Goal: Transaction & Acquisition: Book appointment/travel/reservation

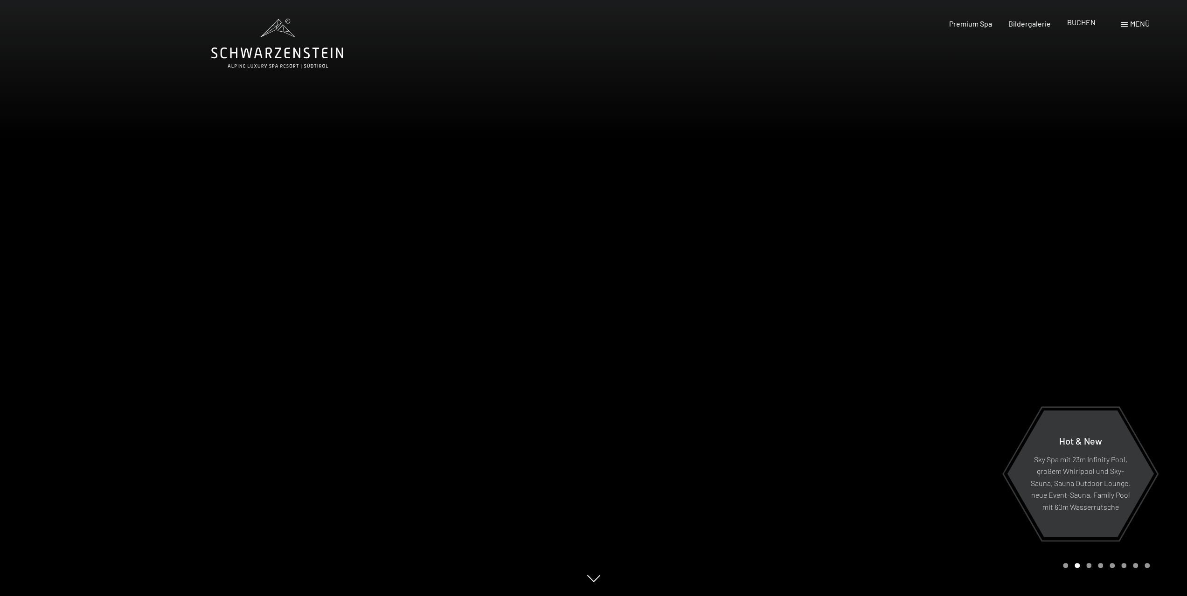
click at [1077, 23] on span "BUCHEN" at bounding box center [1081, 22] width 28 height 9
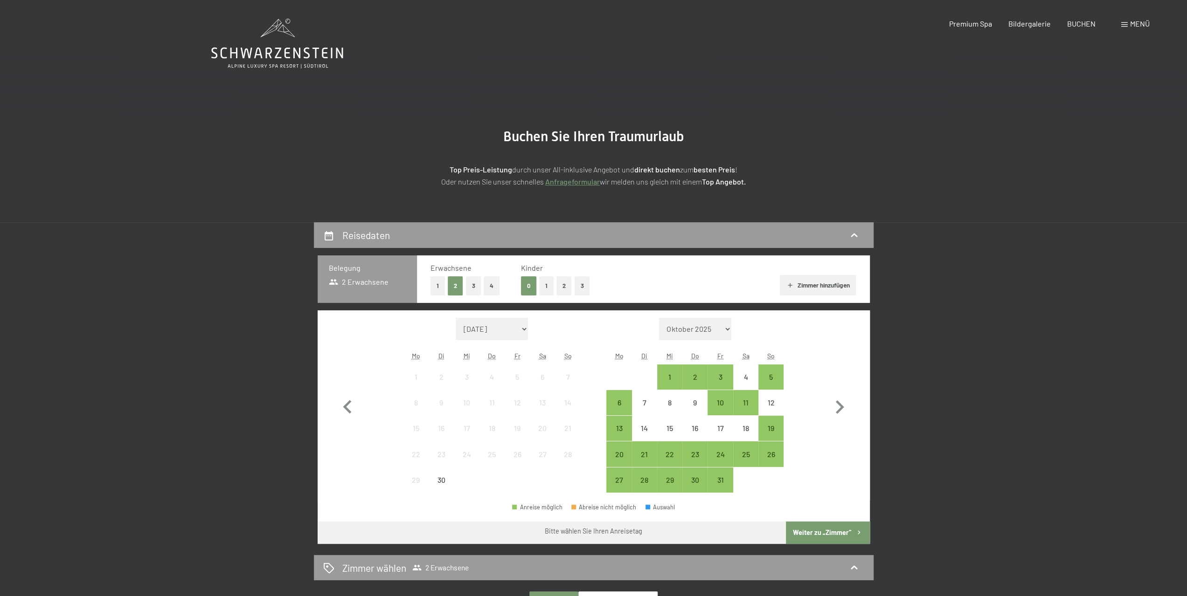
click at [562, 288] on button "2" at bounding box center [563, 285] width 15 height 19
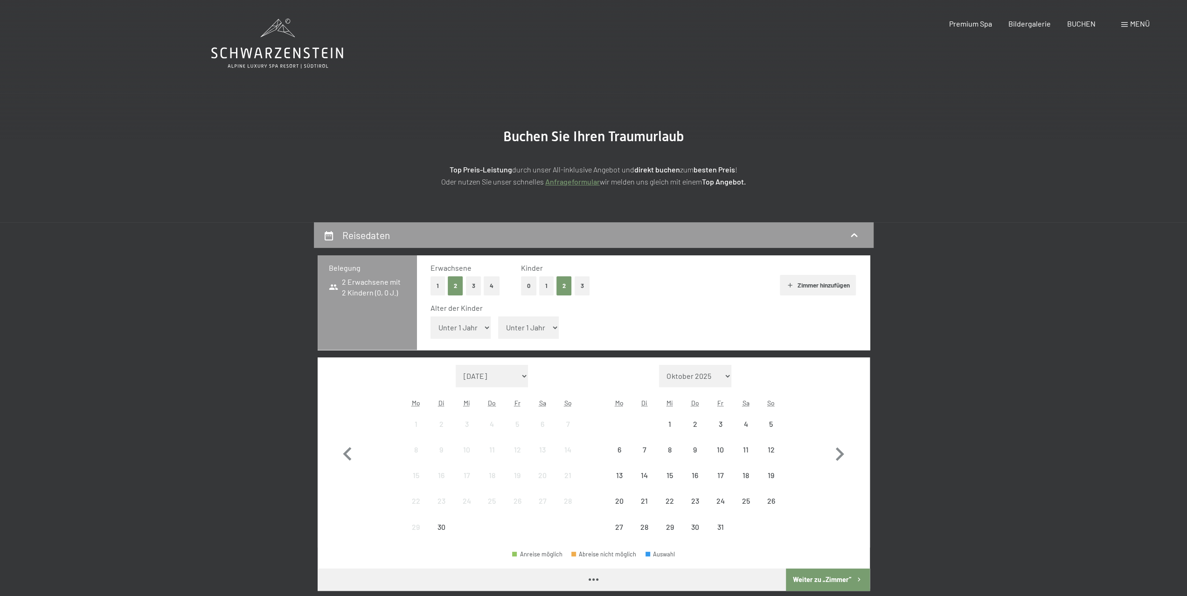
click at [449, 324] on select "Unter 1 Jahr 1 Jahr 2 Jahre 3 Jahre 4 Jahre 5 Jahre 6 Jahre 7 Jahre 8 Jahre 9 J…" at bounding box center [460, 328] width 61 height 22
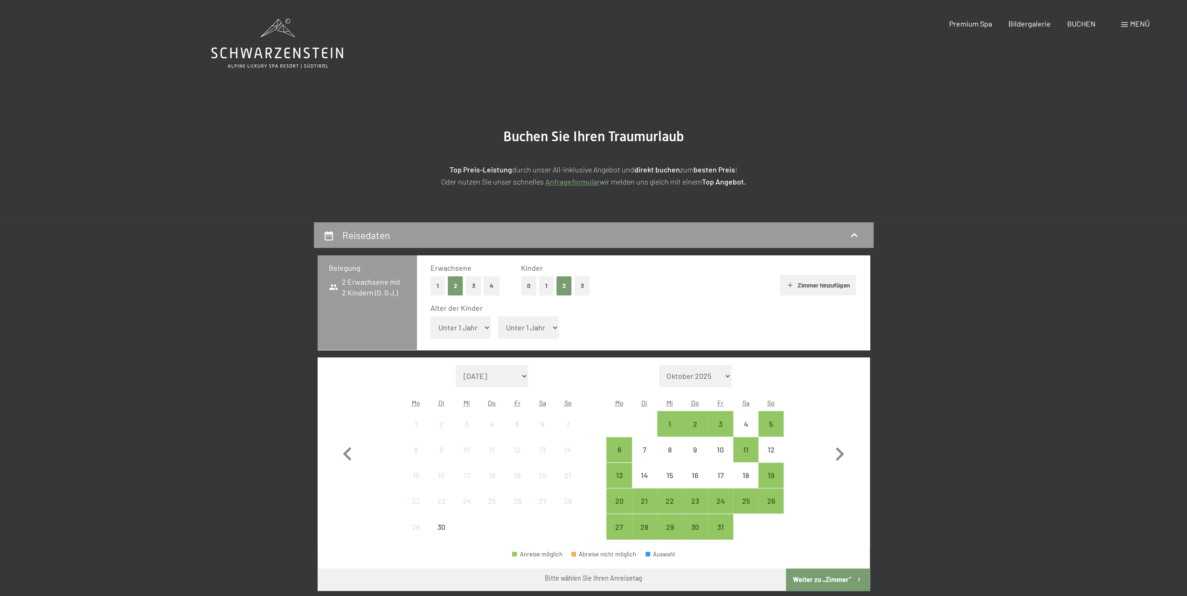
select select "7"
click at [430, 317] on select "Unter 1 Jahr 1 Jahr 2 Jahre 3 Jahre 4 Jahre 5 Jahre 6 Jahre 7 Jahre 8 Jahre 9 J…" at bounding box center [460, 328] width 61 height 22
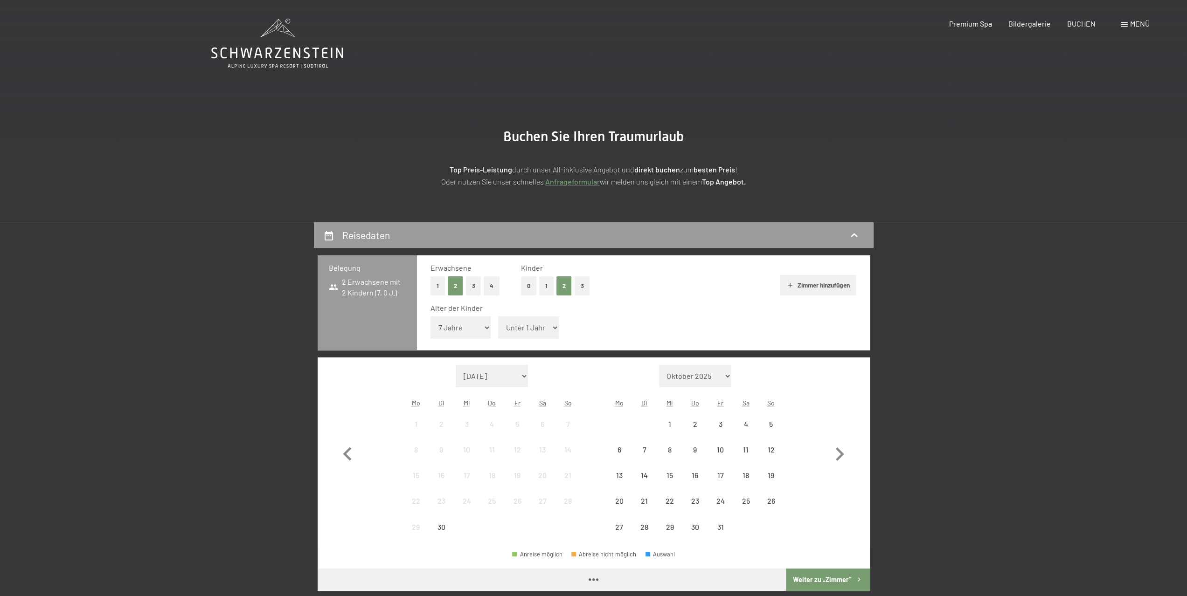
click at [532, 329] on span "Einwilligung Marketing*" at bounding box center [542, 325] width 77 height 9
click at [499, 329] on input "Einwilligung Marketing*" at bounding box center [494, 325] width 9 height 9
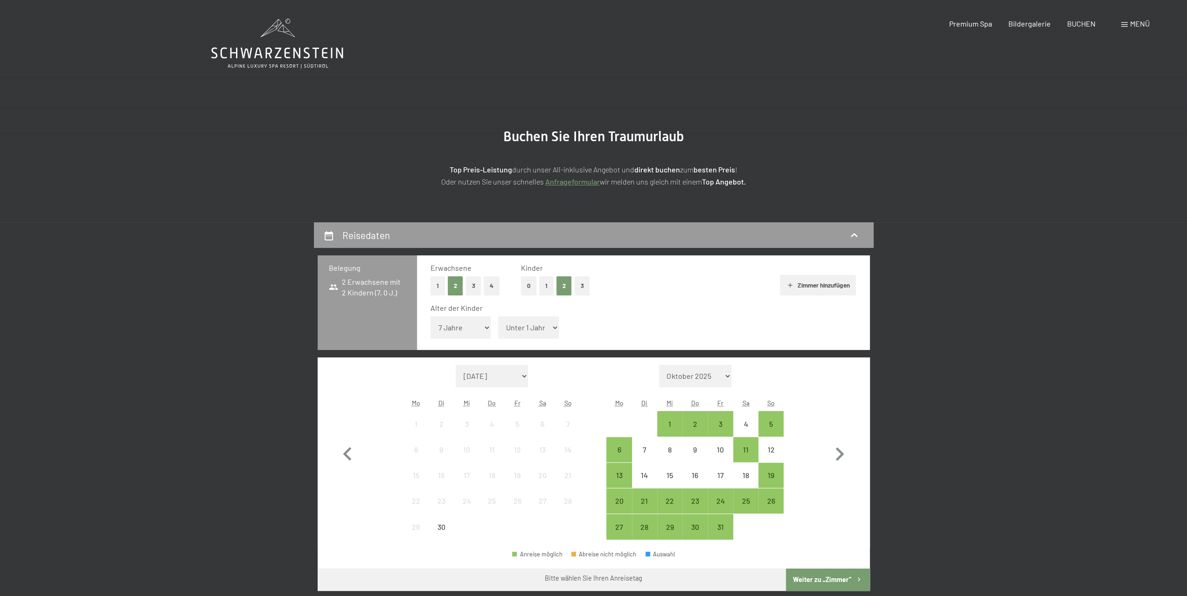
click at [533, 325] on span "Einwilligung Marketing*" at bounding box center [542, 325] width 77 height 9
click at [499, 325] on input "Einwilligung Marketing*" at bounding box center [494, 325] width 9 height 9
click at [550, 324] on span "Einwilligung Marketing*" at bounding box center [542, 325] width 77 height 9
click at [499, 324] on input "Einwilligung Marketing*" at bounding box center [494, 325] width 9 height 9
click at [552, 328] on span "Einwilligung Marketing*" at bounding box center [542, 325] width 77 height 9
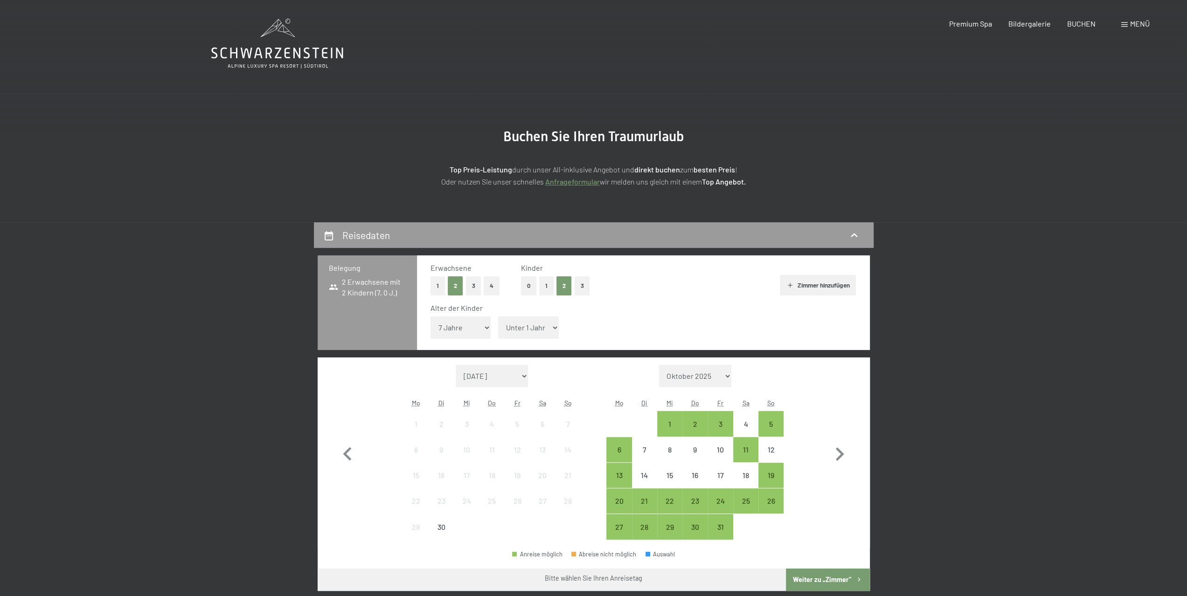
click at [499, 328] on input "Einwilligung Marketing*" at bounding box center [494, 325] width 9 height 9
checkbox input "false"
click at [531, 331] on select "Unter 1 Jahr 1 Jahr 2 Jahre 3 Jahre 4 Jahre 5 Jahre 6 Jahre 7 Jahre 8 Jahre 9 J…" at bounding box center [528, 328] width 61 height 22
select select "11"
click at [498, 317] on select "Unter 1 Jahr 1 Jahr 2 Jahre 3 Jahre 4 Jahre 5 Jahre 6 Jahre 7 Jahre 8 Jahre 9 J…" at bounding box center [528, 328] width 61 height 22
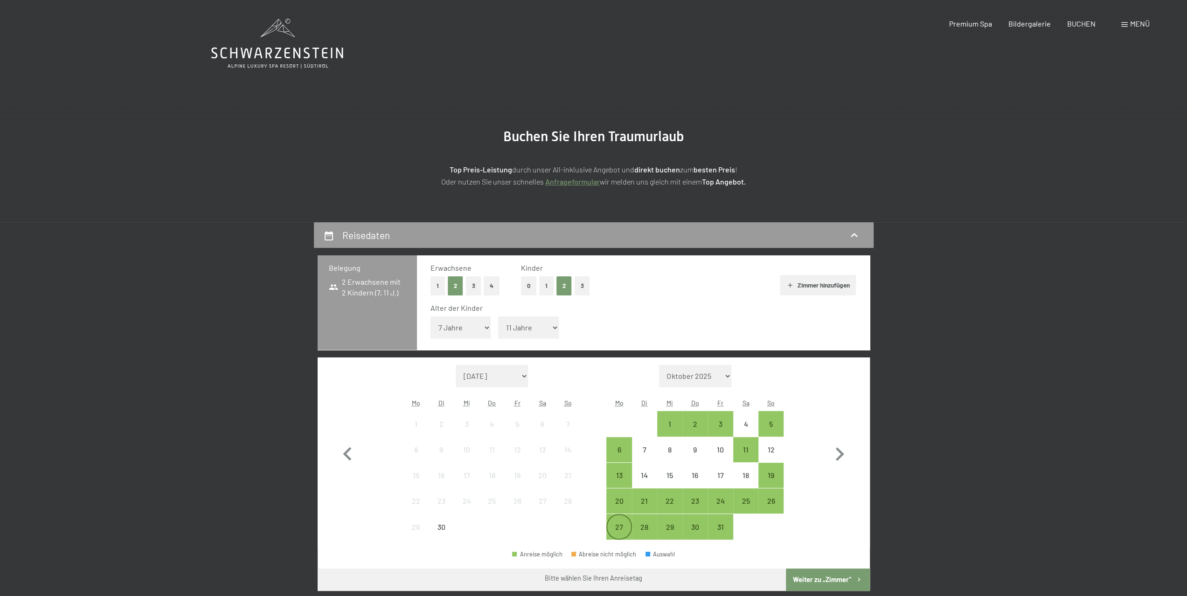
click at [622, 530] on div "27" at bounding box center [618, 535] width 23 height 23
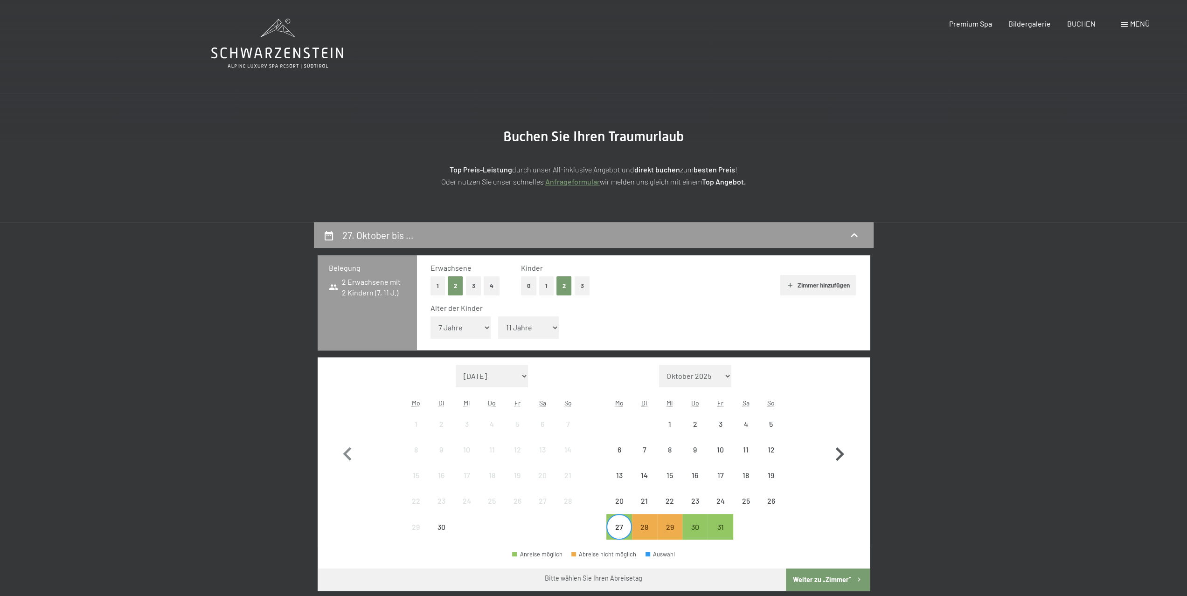
click at [841, 456] on icon "button" at bounding box center [840, 455] width 8 height 14
select select "[DATE]"
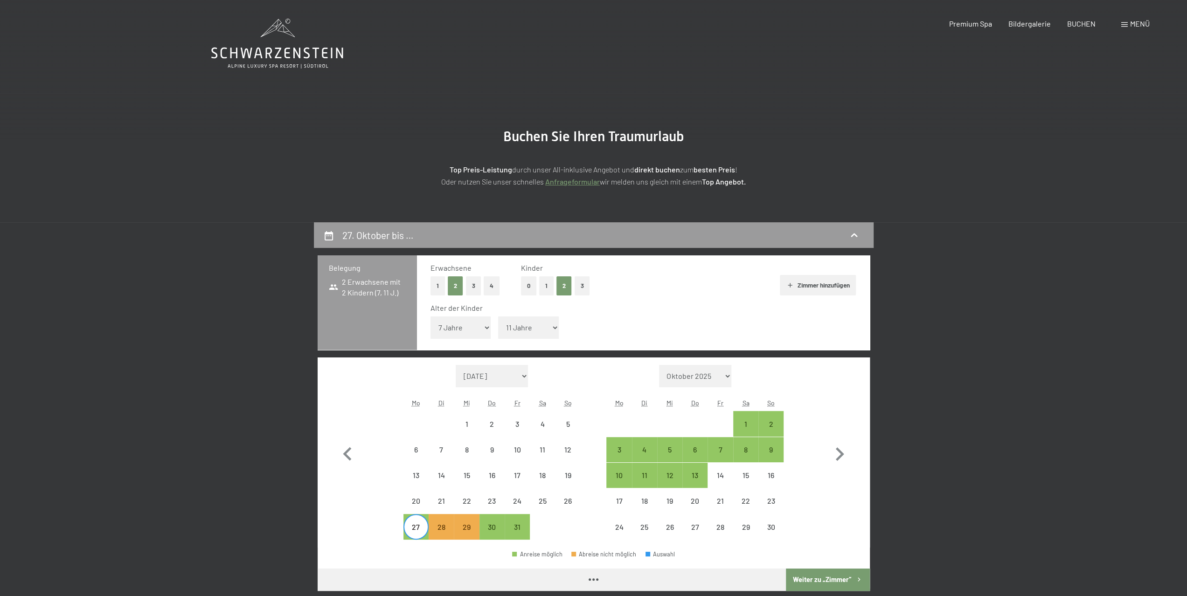
click at [733, 415] on div "1" at bounding box center [745, 423] width 25 height 25
select select "[DATE]"
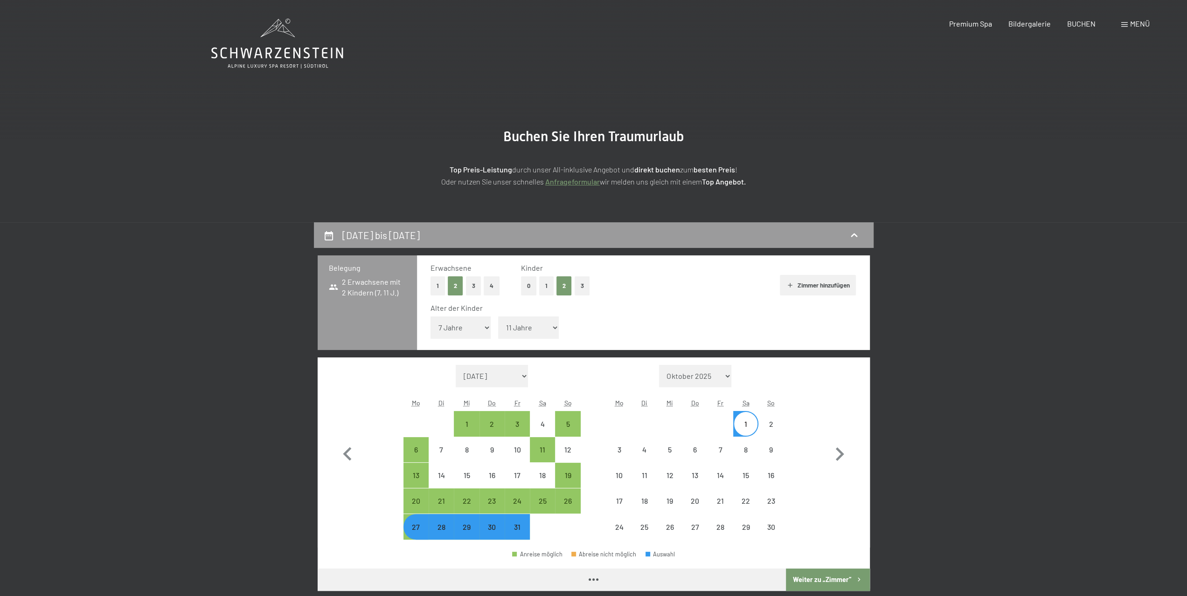
select select "[DATE]"
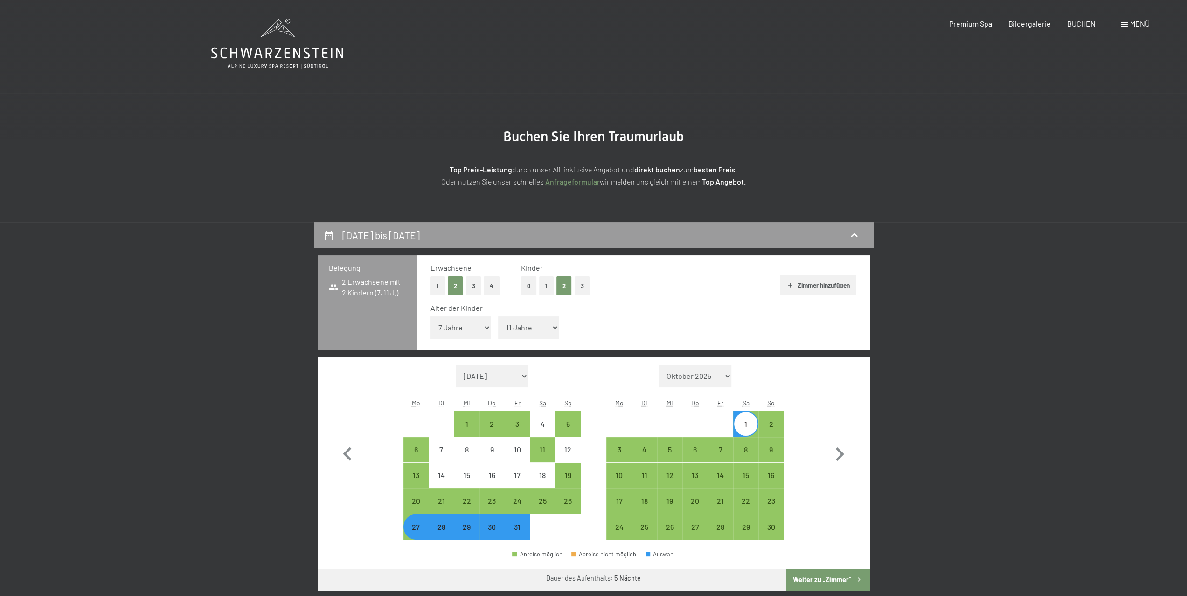
click at [826, 580] on button "Weiter zu „Zimmer“" at bounding box center [827, 580] width 83 height 22
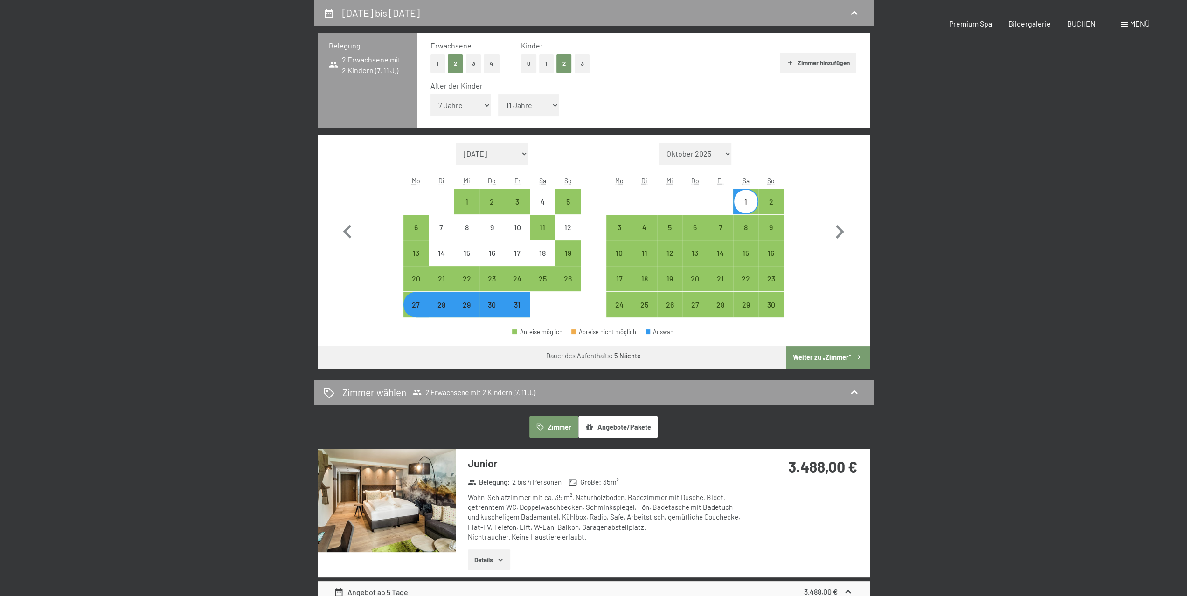
select select "[DATE]"
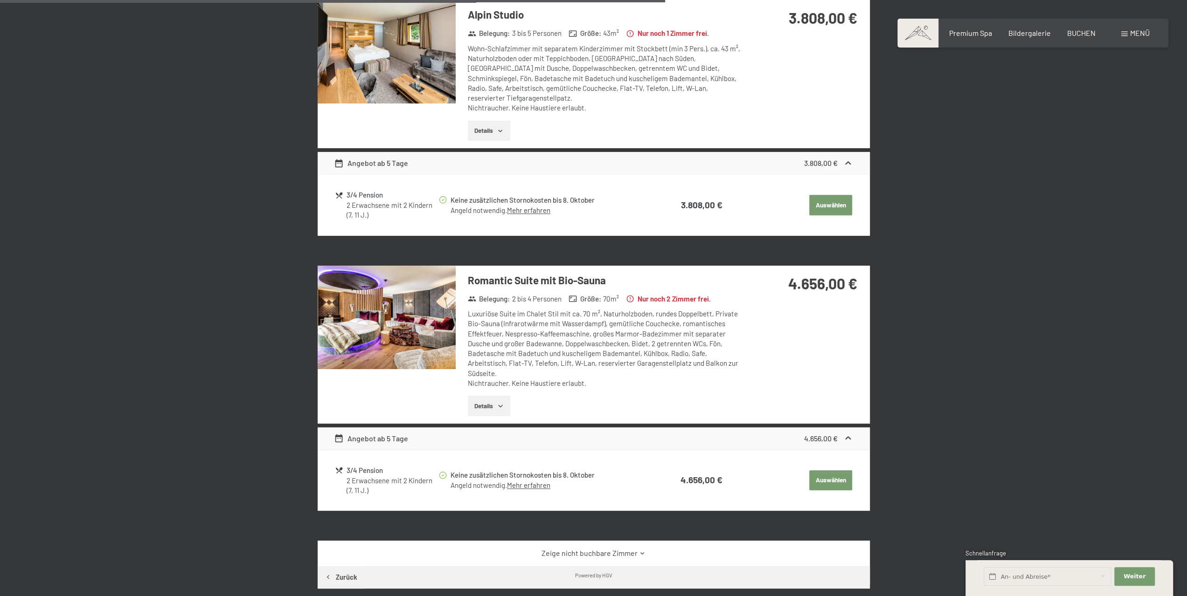
scroll to position [875, 0]
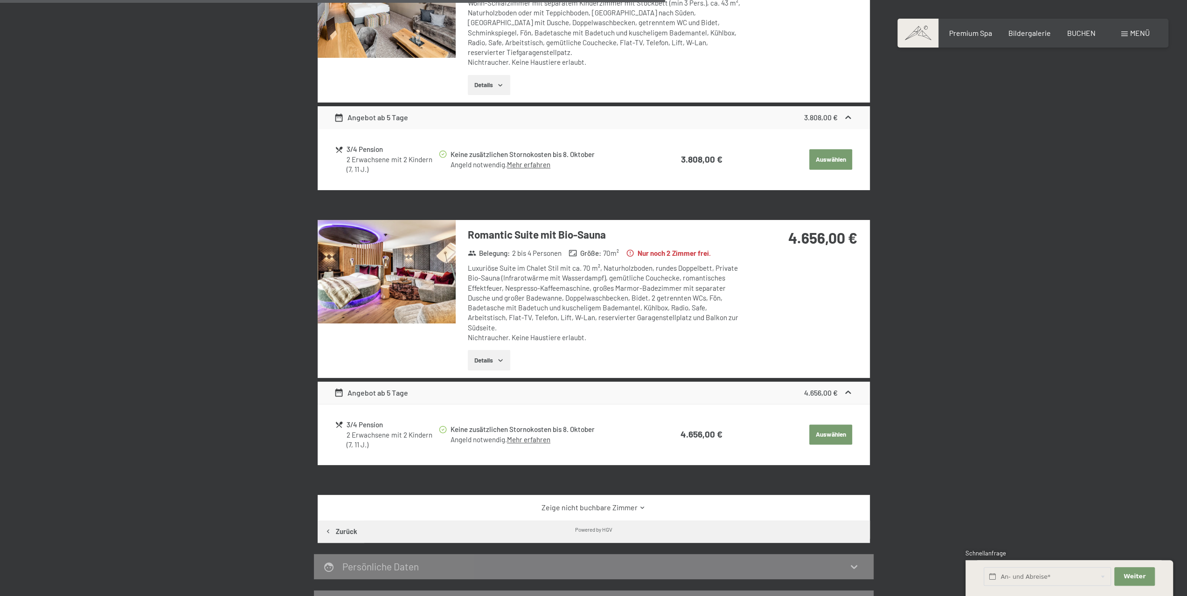
click at [417, 279] on img at bounding box center [387, 272] width 138 height 104
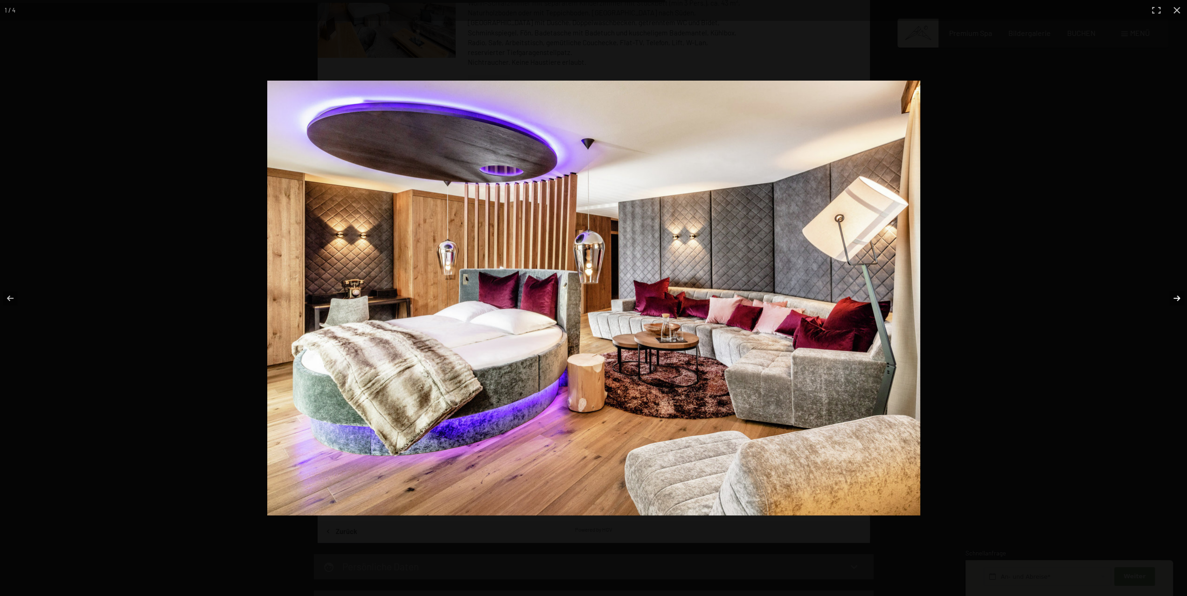
click at [1179, 294] on button "button" at bounding box center [1170, 298] width 33 height 47
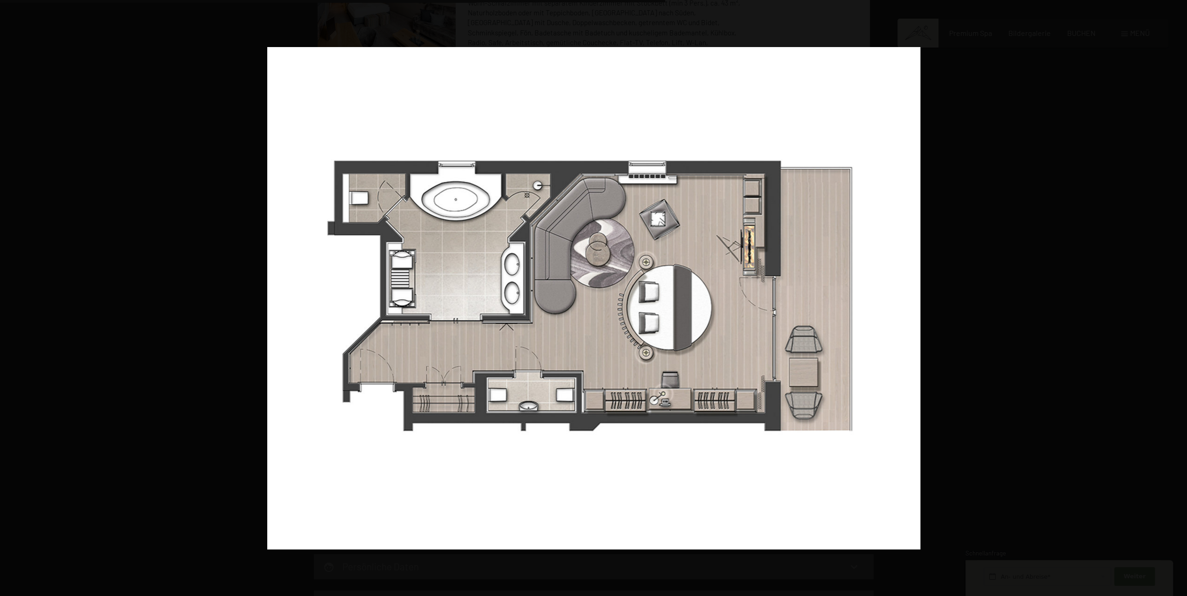
click at [1179, 294] on button "button" at bounding box center [1170, 298] width 33 height 47
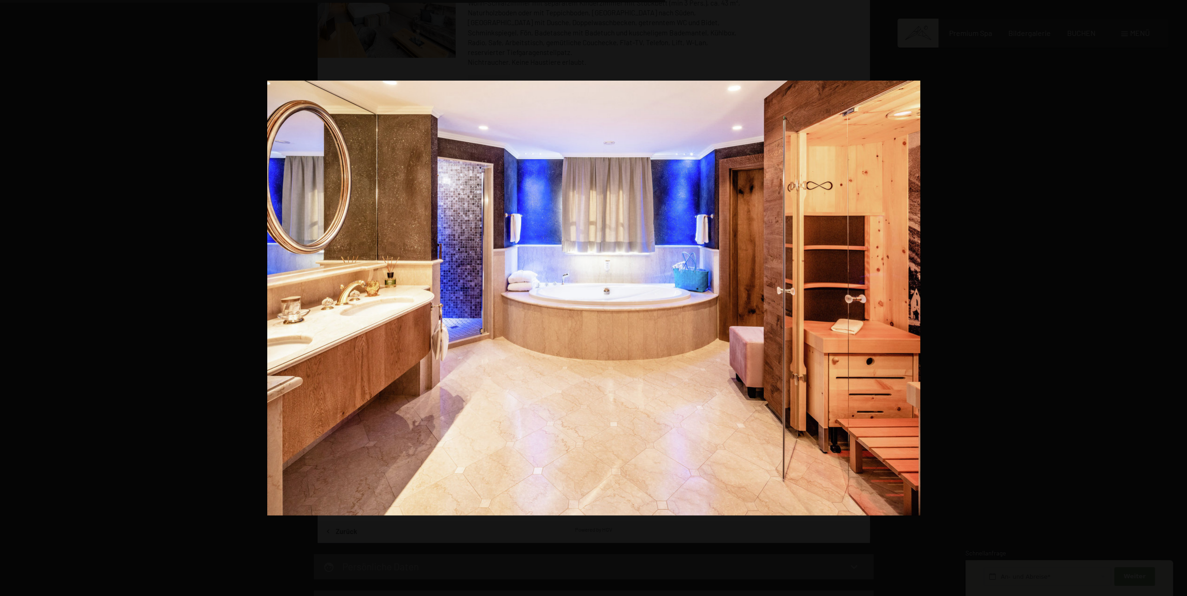
click at [1179, 294] on button "button" at bounding box center [1170, 298] width 33 height 47
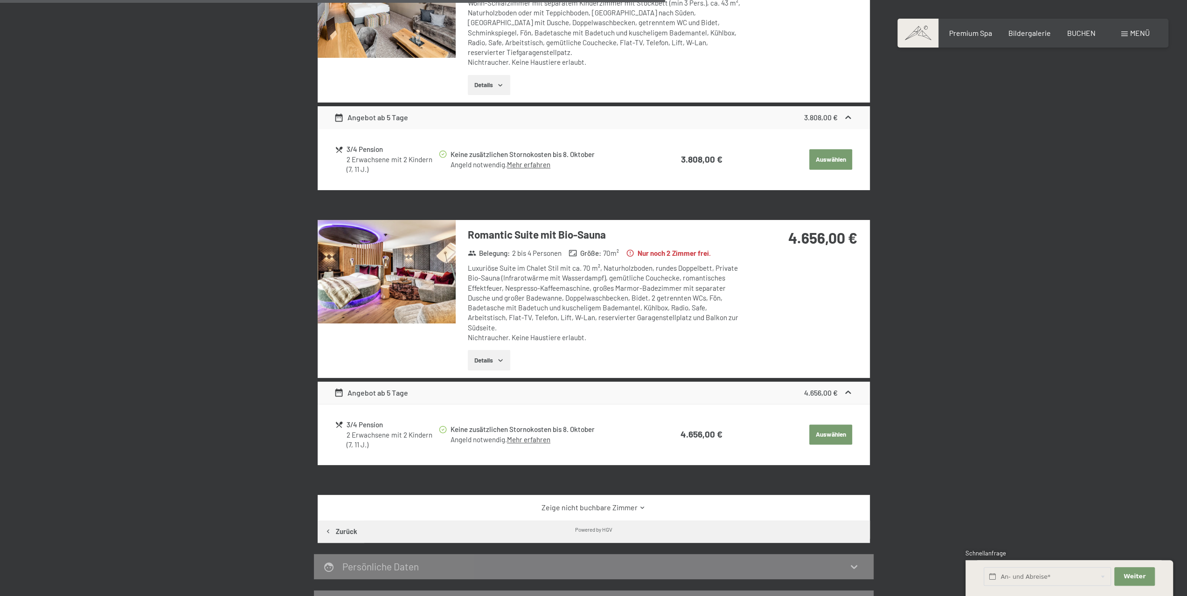
click at [0, 0] on div at bounding box center [0, 0] width 0 height 0
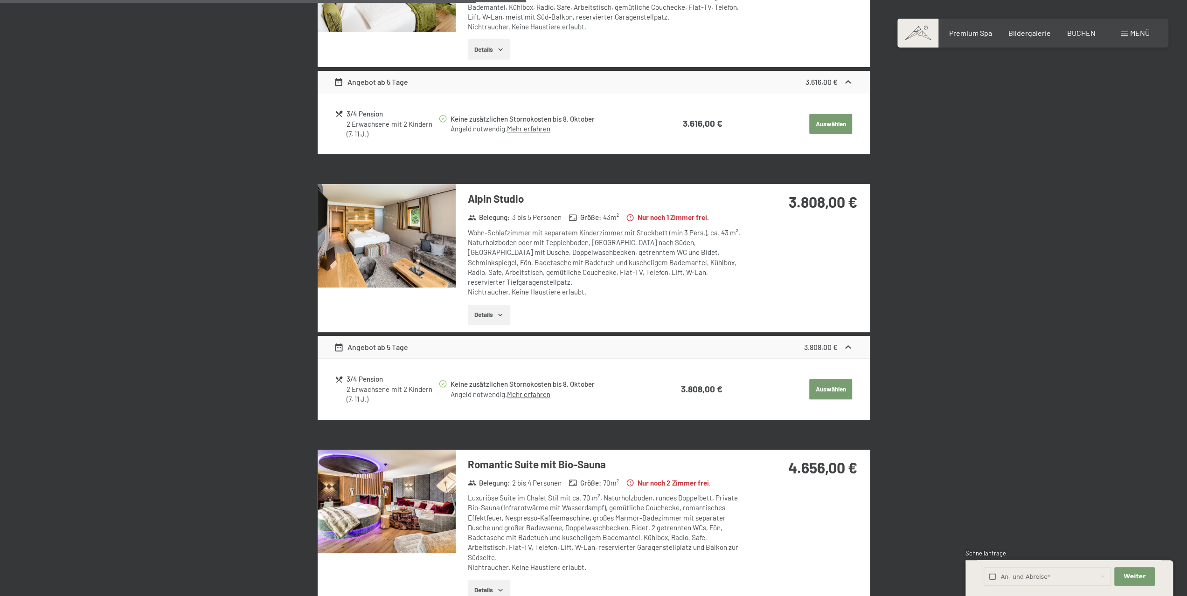
scroll to position [642, 0]
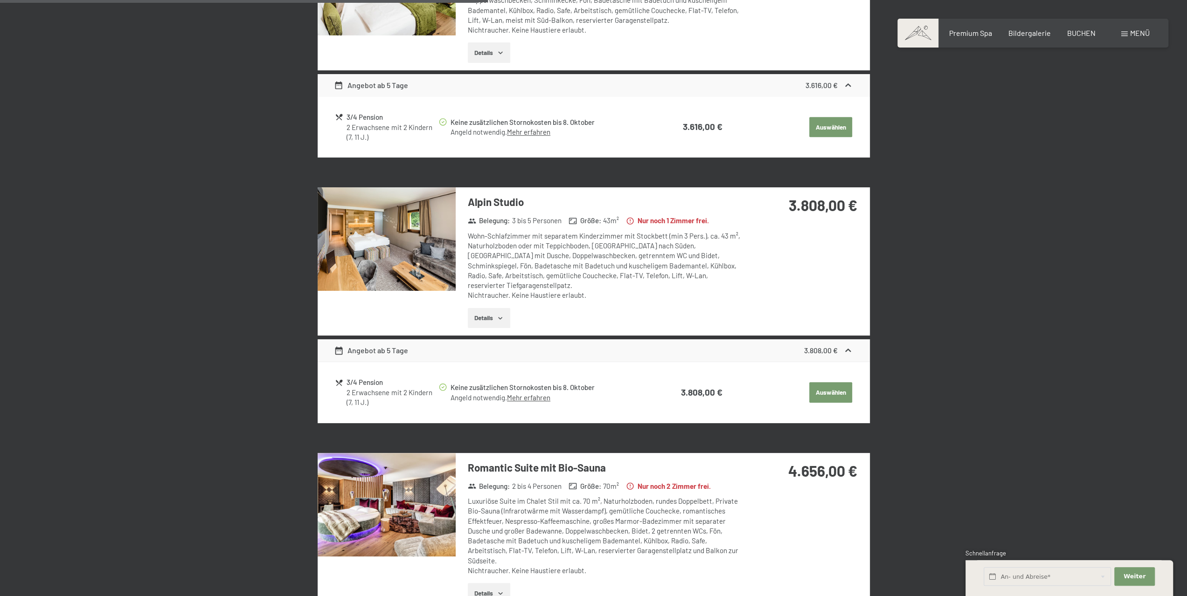
click at [406, 236] on img at bounding box center [387, 239] width 138 height 104
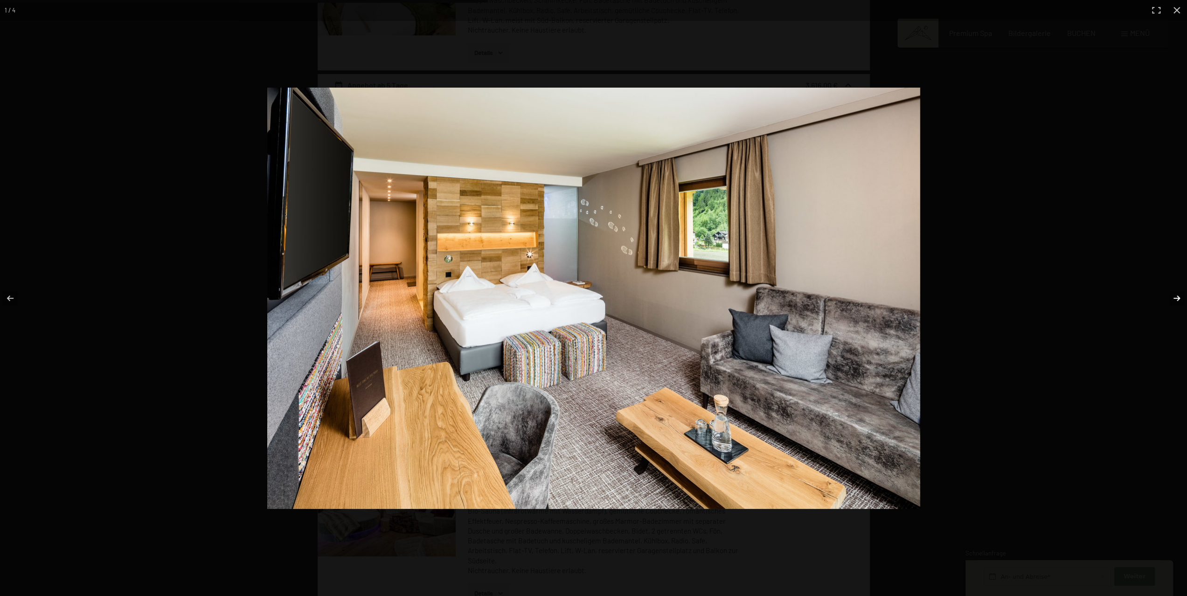
click at [1171, 299] on button "button" at bounding box center [1170, 298] width 33 height 47
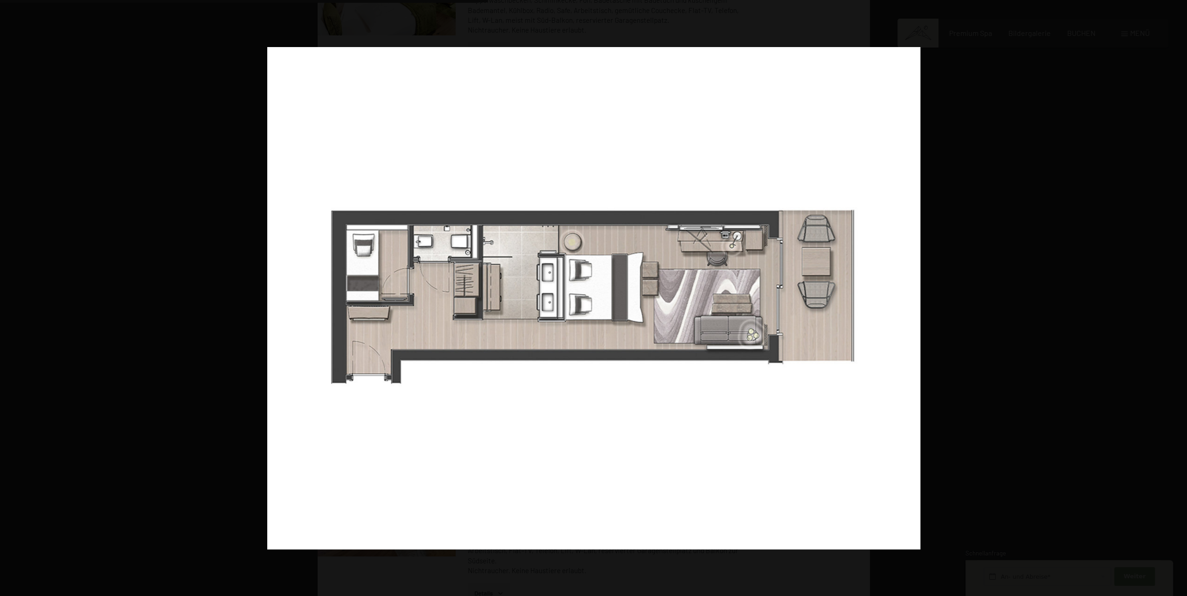
click at [1066, 344] on div at bounding box center [804, 317] width 1074 height 540
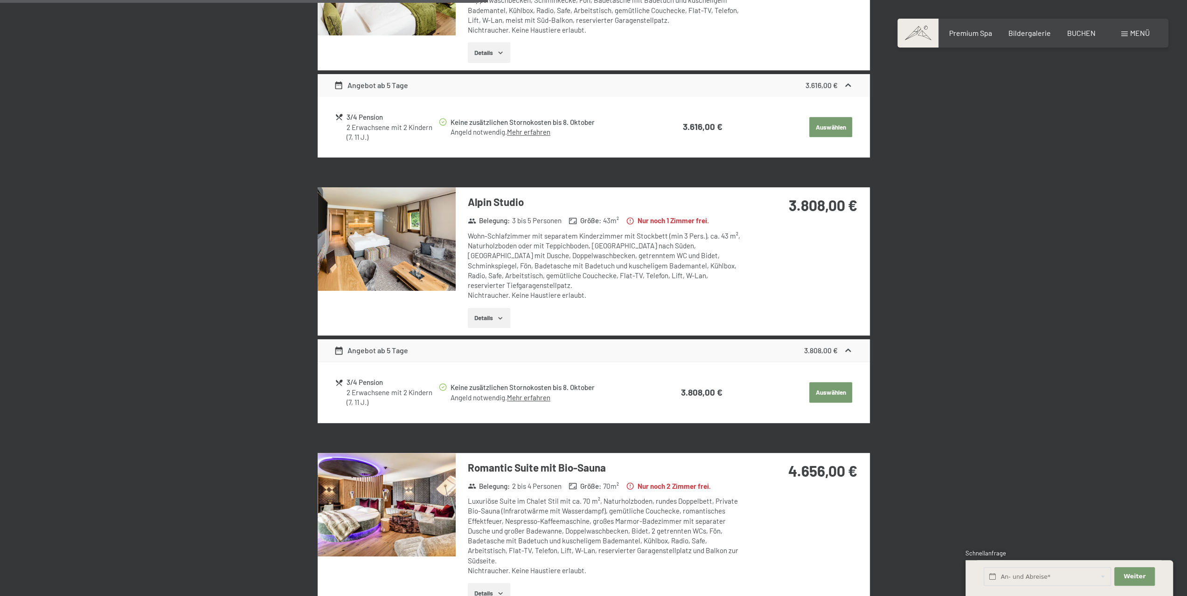
click at [385, 226] on img at bounding box center [387, 239] width 138 height 104
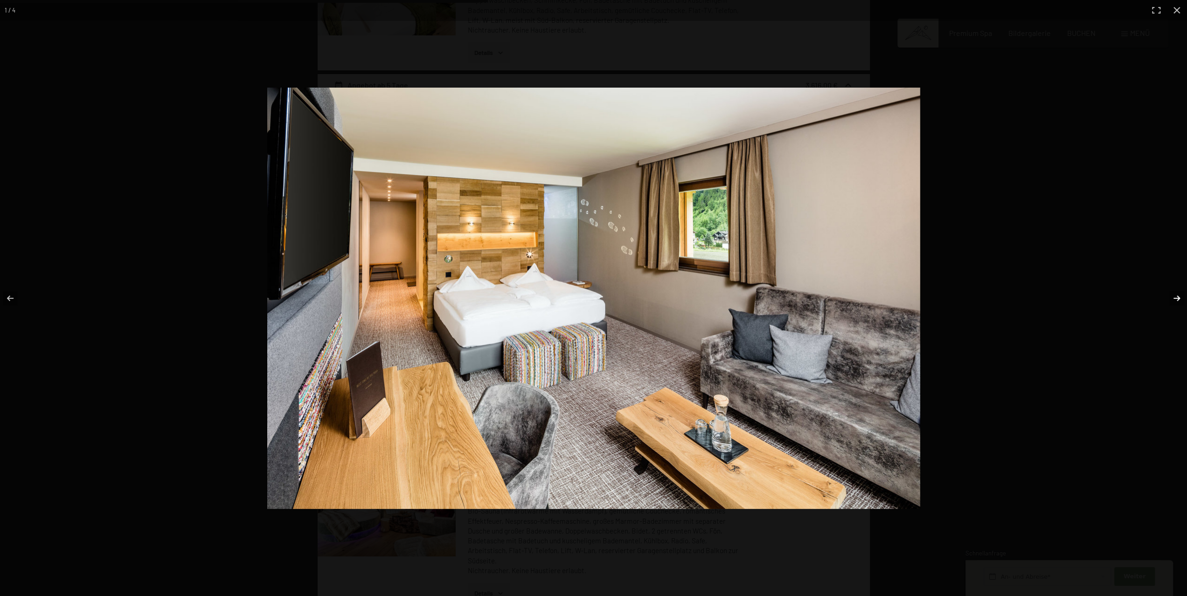
click at [1179, 303] on button "button" at bounding box center [1170, 298] width 33 height 47
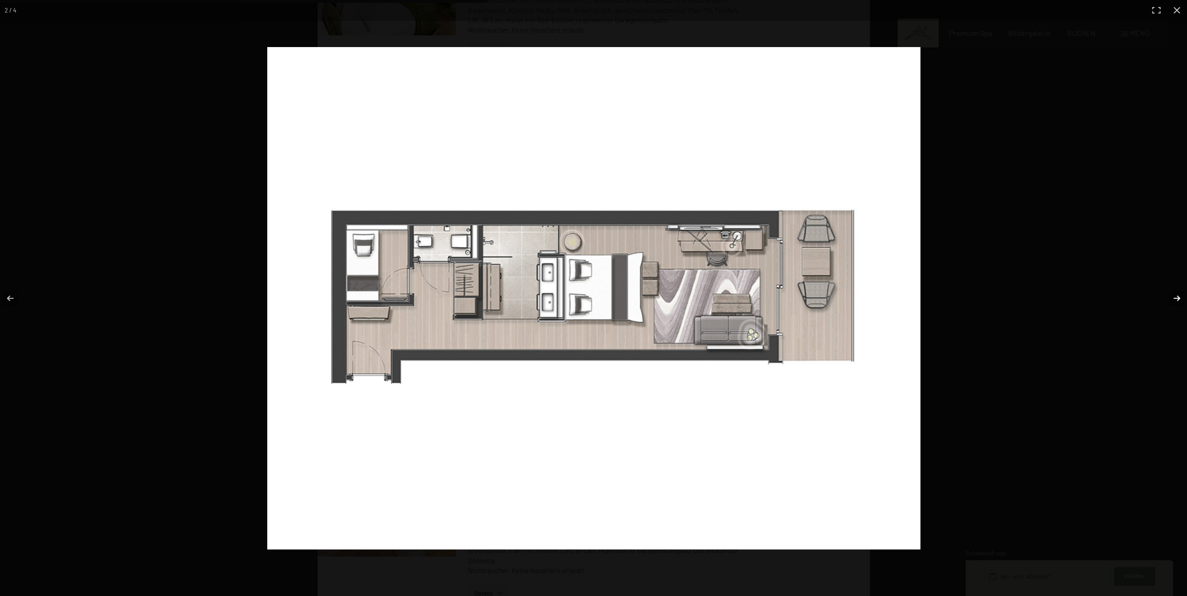
click at [1179, 303] on button "button" at bounding box center [1170, 298] width 33 height 47
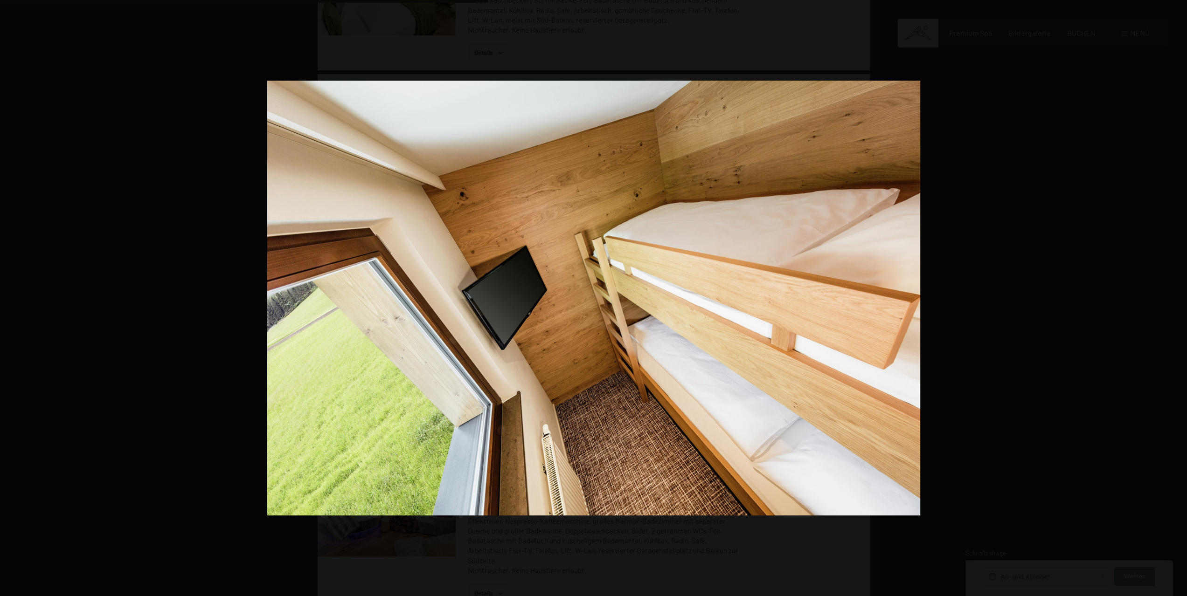
click at [1179, 303] on button "button" at bounding box center [1170, 298] width 33 height 47
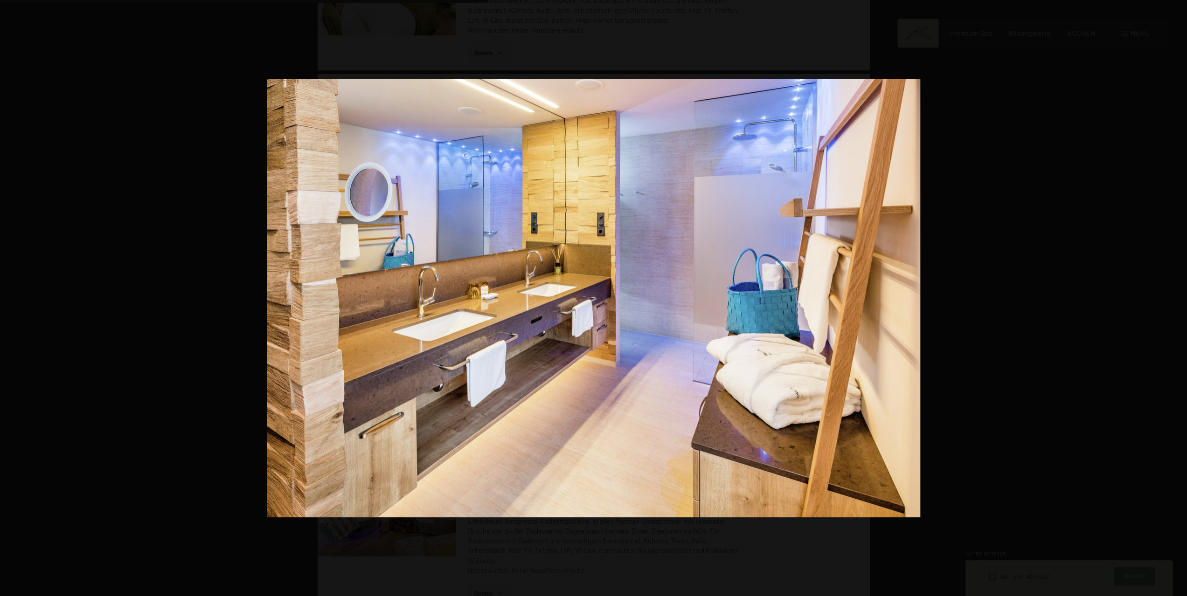
click at [1179, 303] on button "button" at bounding box center [1170, 298] width 33 height 47
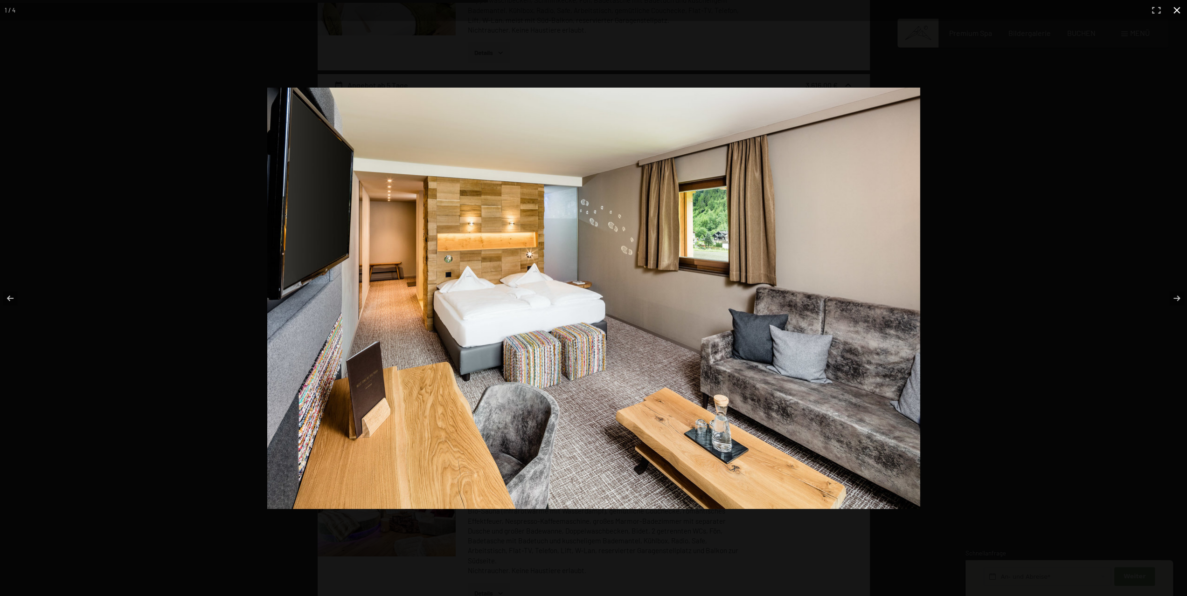
click at [1076, 314] on div at bounding box center [717, 314] width 901 height 453
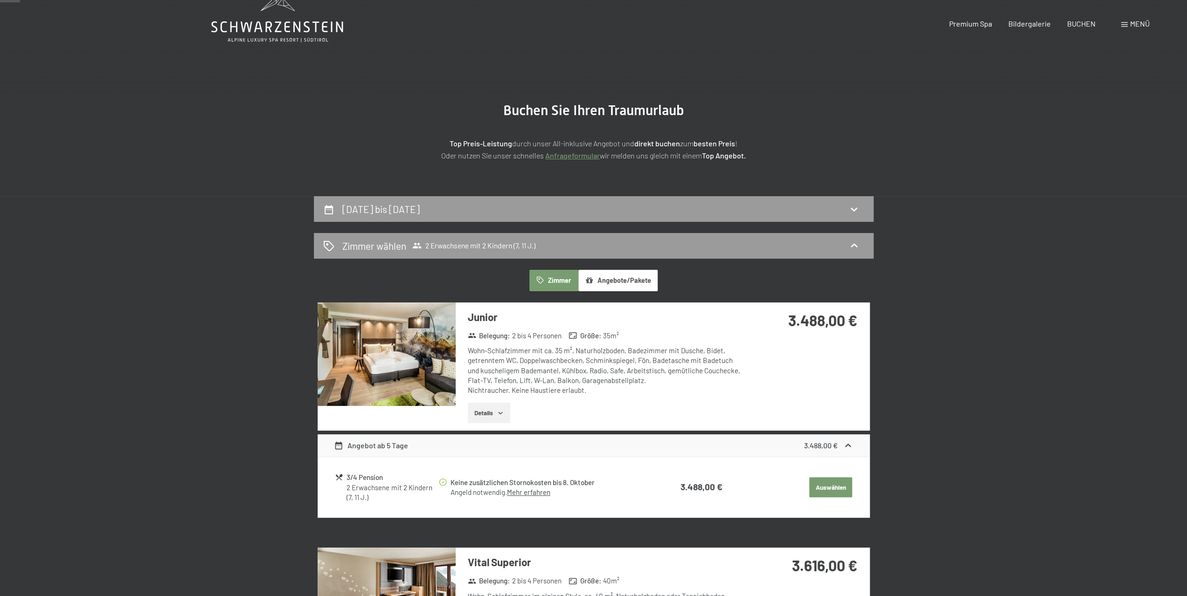
scroll to position [0, 0]
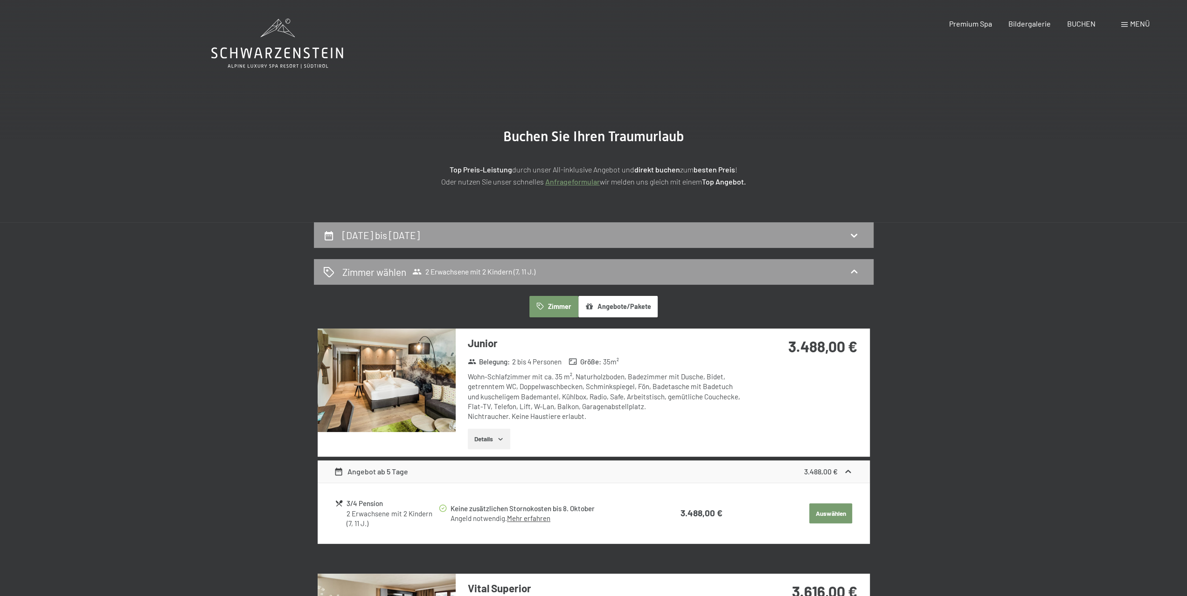
click at [277, 51] on icon at bounding box center [277, 44] width 132 height 50
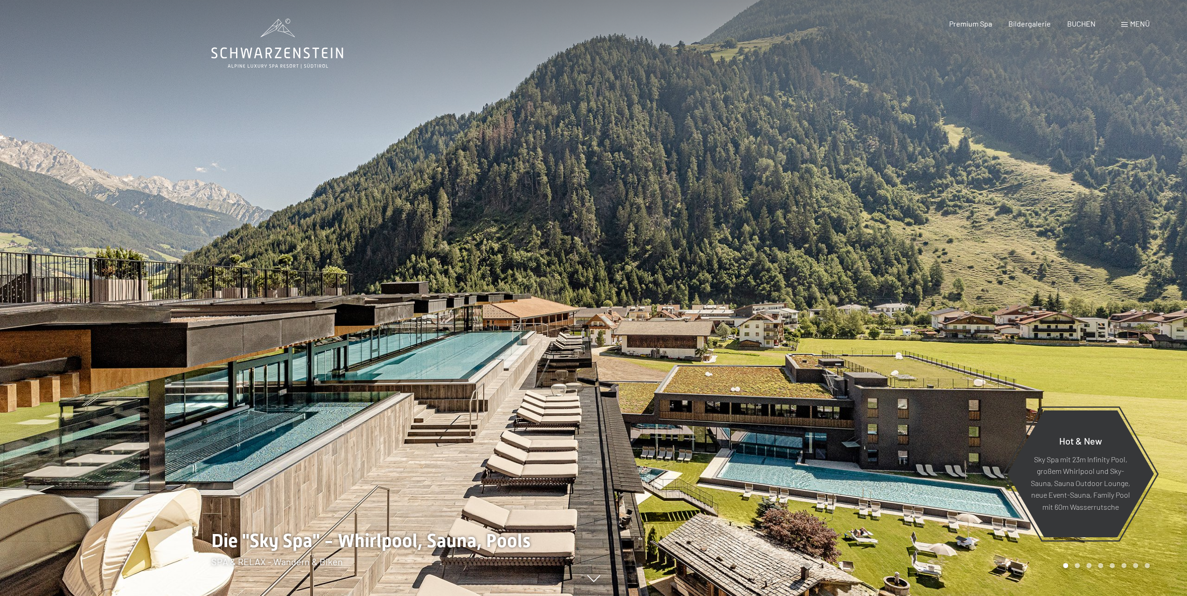
click at [1145, 27] on span "Menü" at bounding box center [1140, 23] width 20 height 9
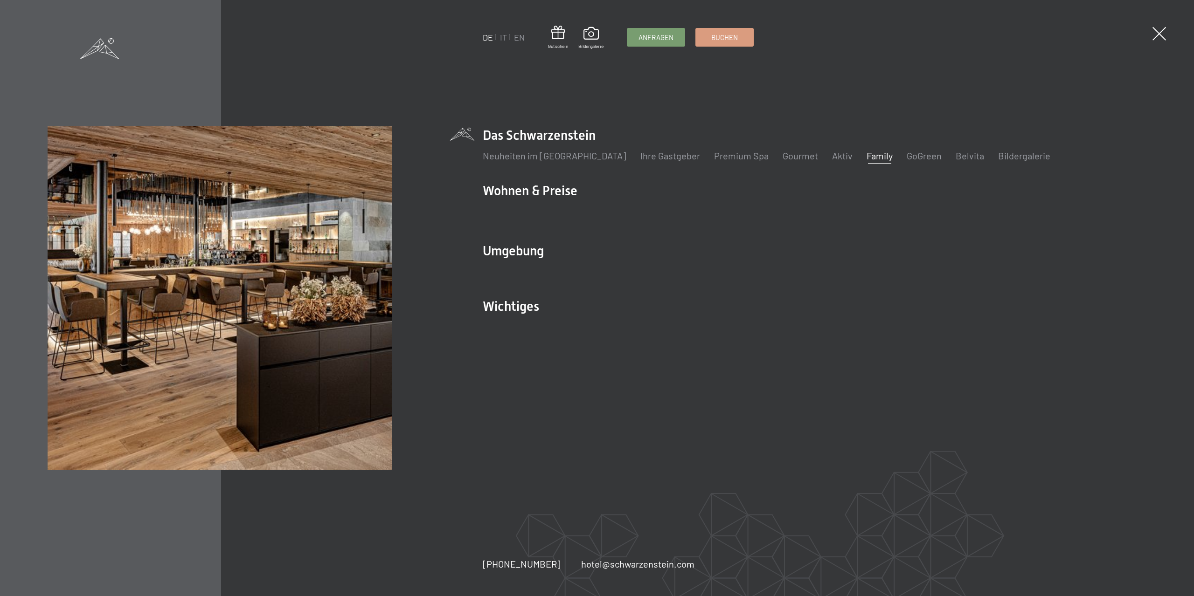
click at [866, 155] on link "Family" at bounding box center [879, 155] width 26 height 11
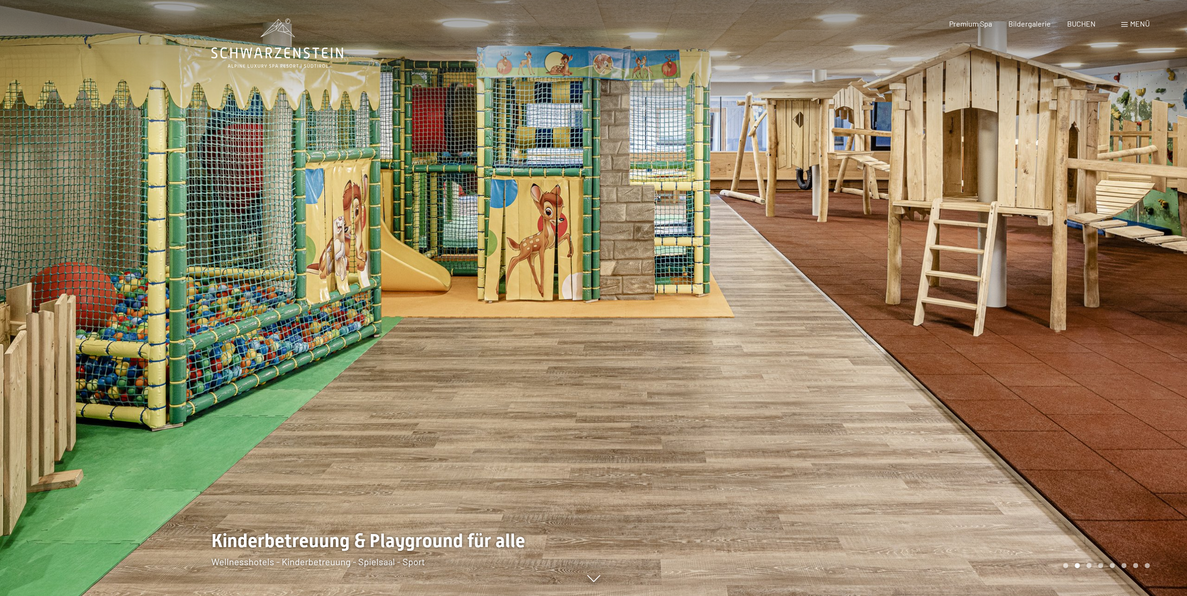
click at [873, 461] on div at bounding box center [891, 298] width 594 height 596
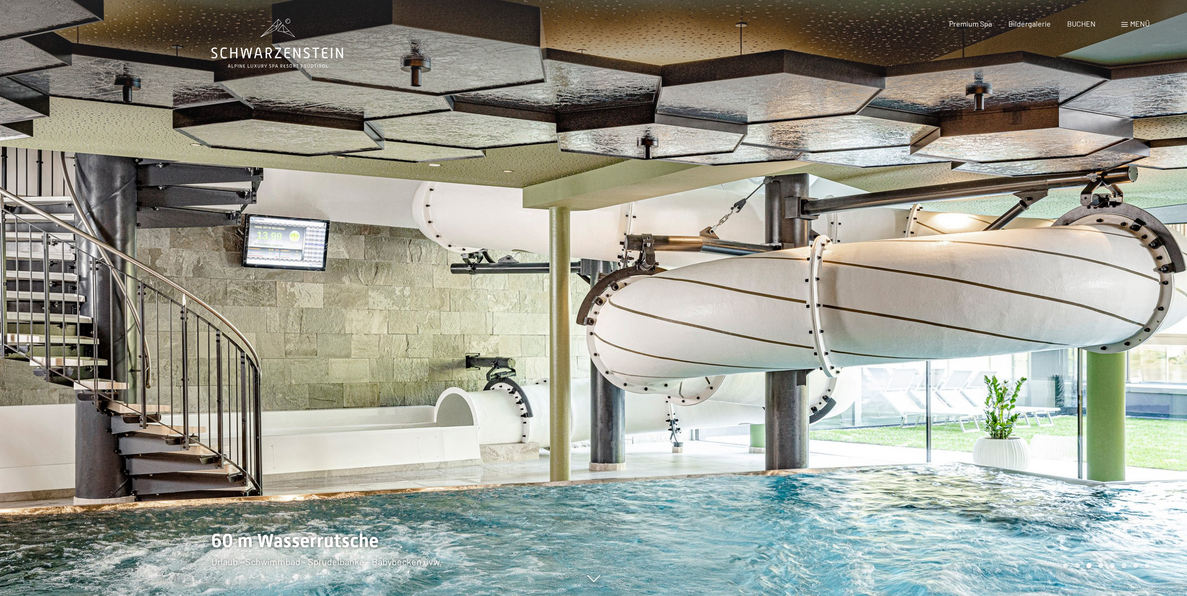
click at [891, 455] on div at bounding box center [891, 298] width 594 height 596
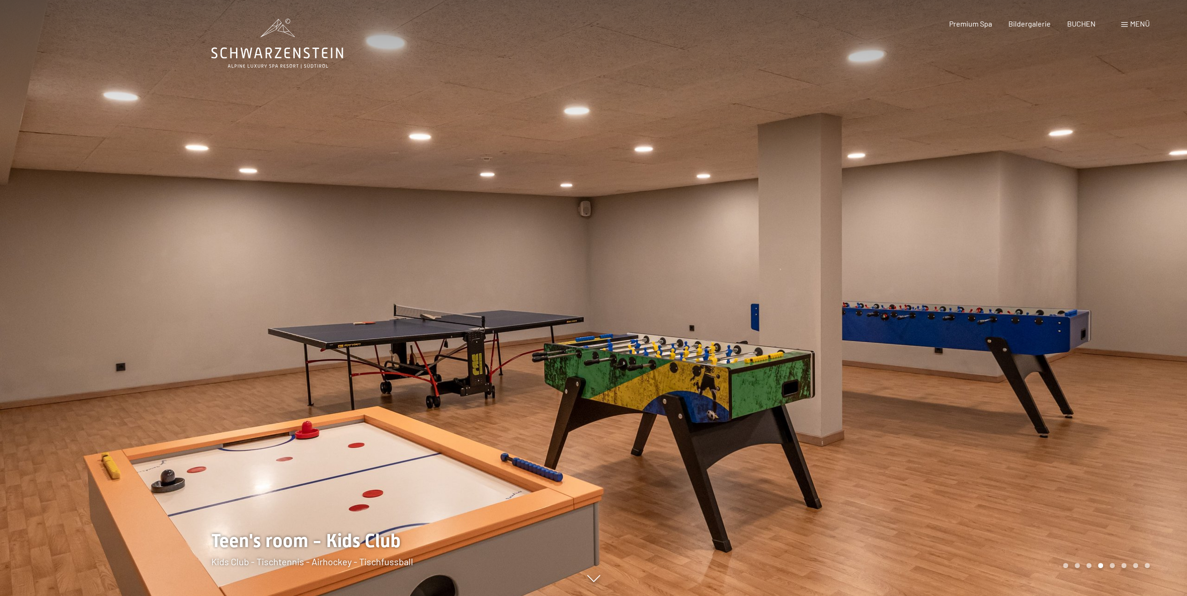
click at [891, 455] on div at bounding box center [891, 298] width 594 height 596
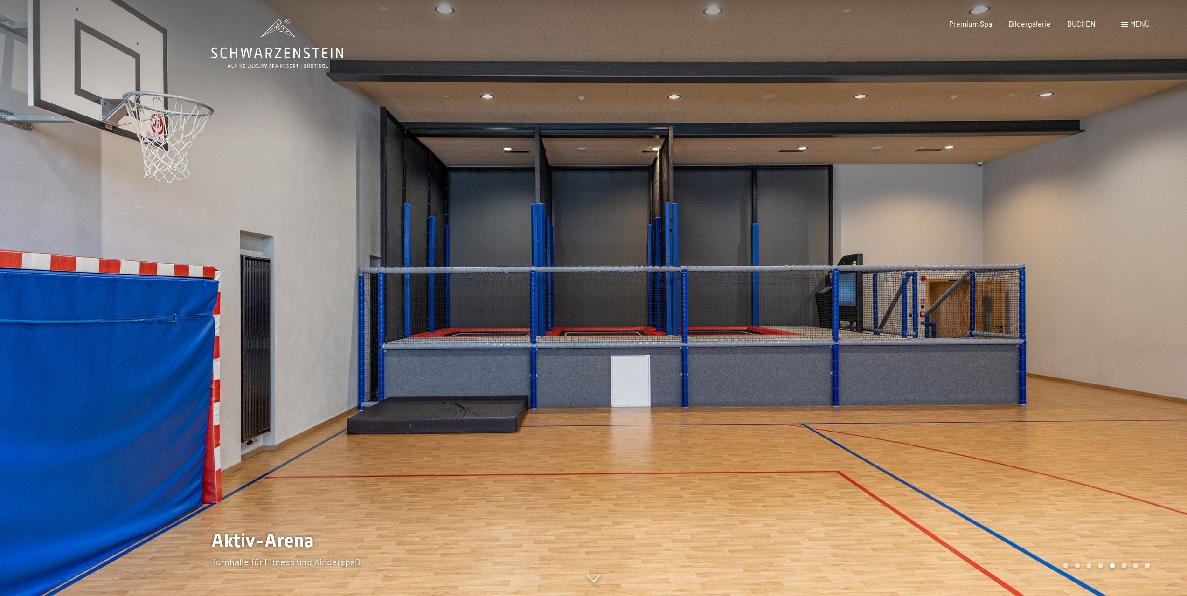
click at [891, 455] on div at bounding box center [891, 298] width 594 height 596
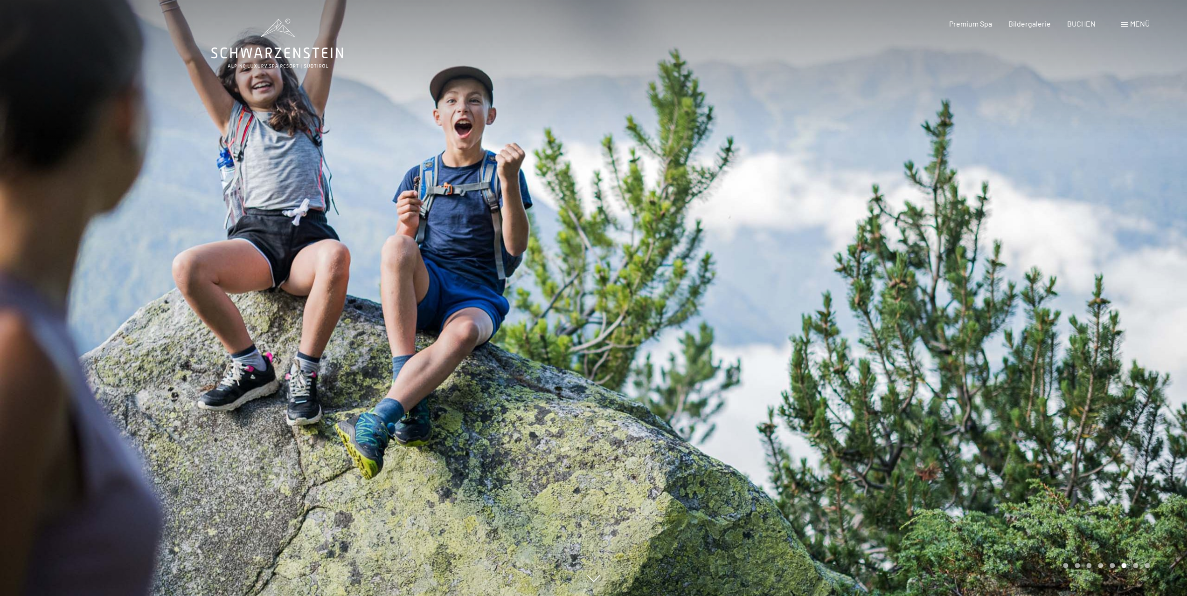
click at [891, 455] on div at bounding box center [891, 298] width 594 height 596
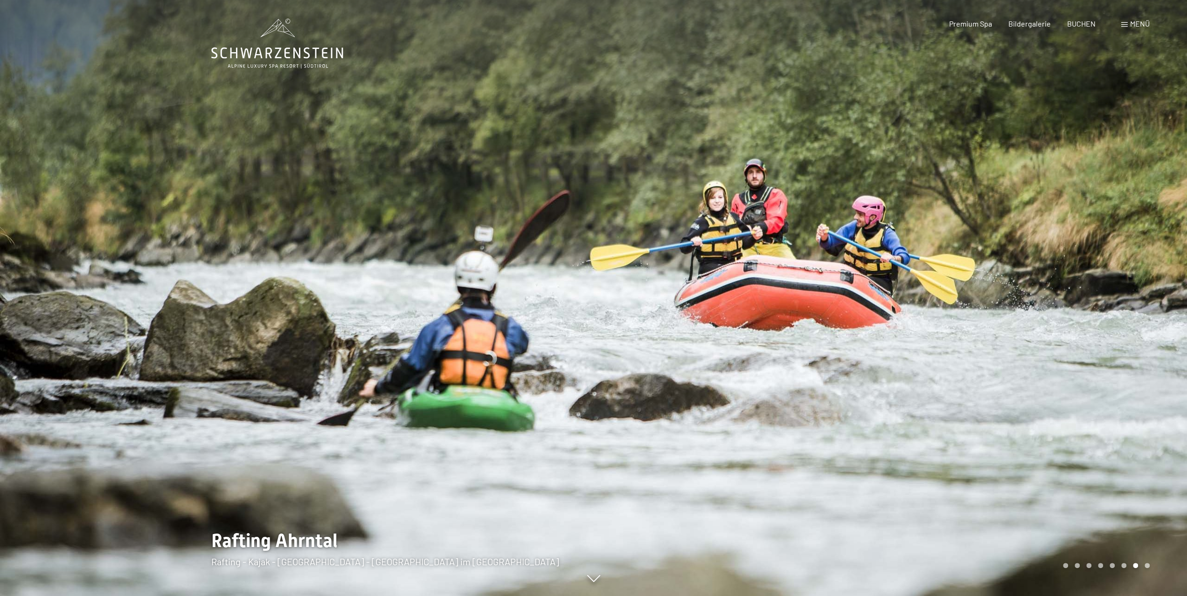
click at [891, 455] on div at bounding box center [891, 298] width 594 height 596
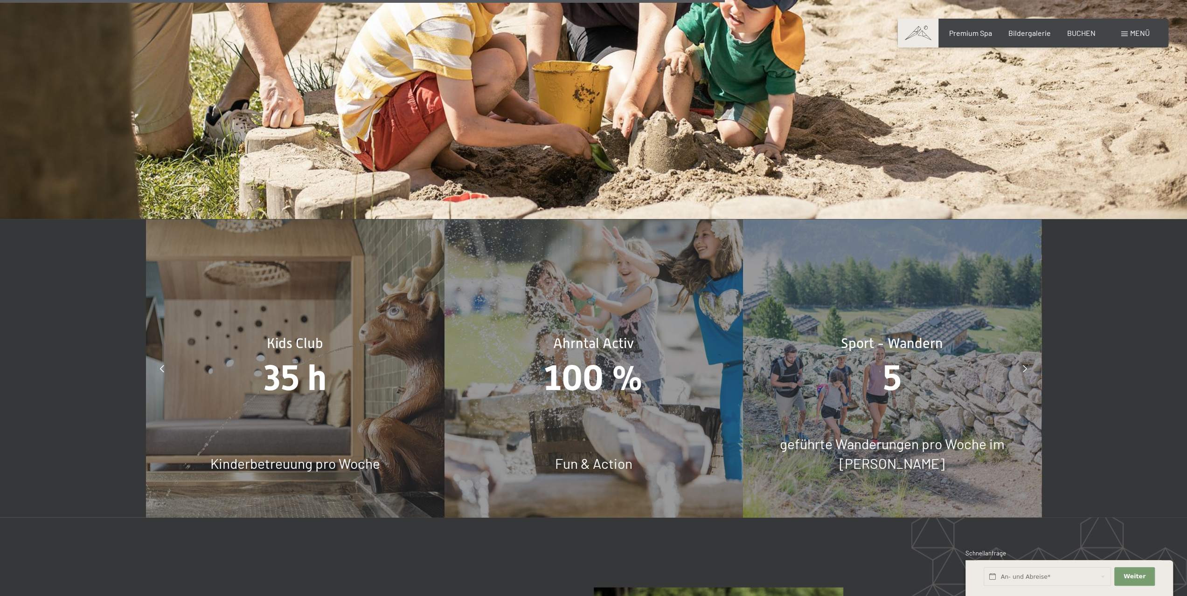
scroll to position [5132, 0]
drag, startPoint x: 284, startPoint y: 467, endPoint x: 813, endPoint y: 474, distance: 529.2
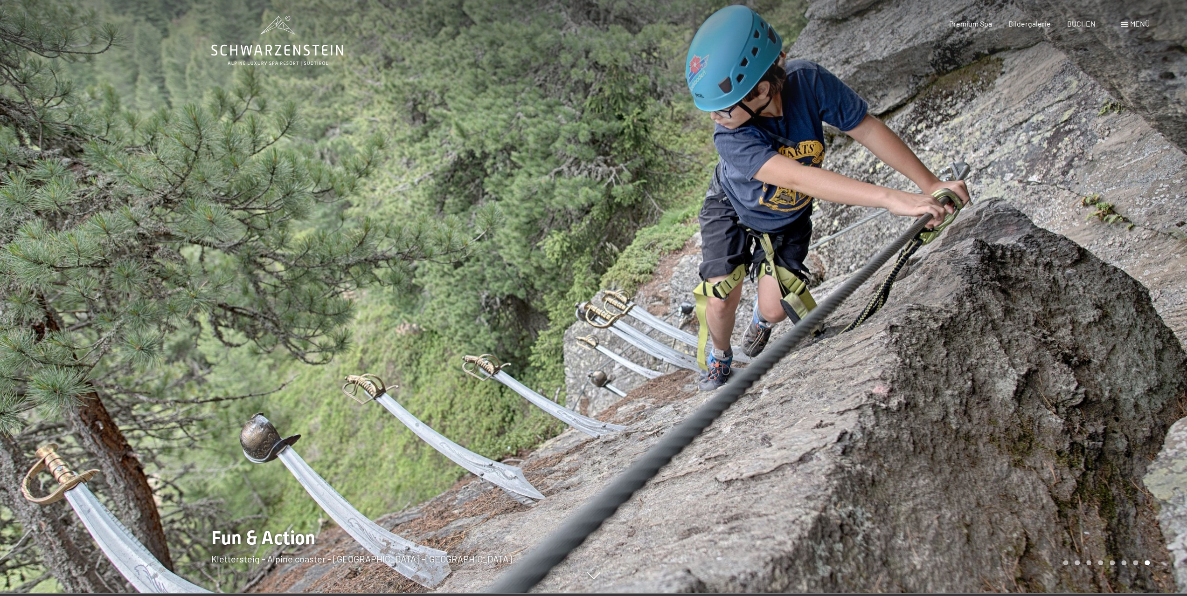
scroll to position [0, 0]
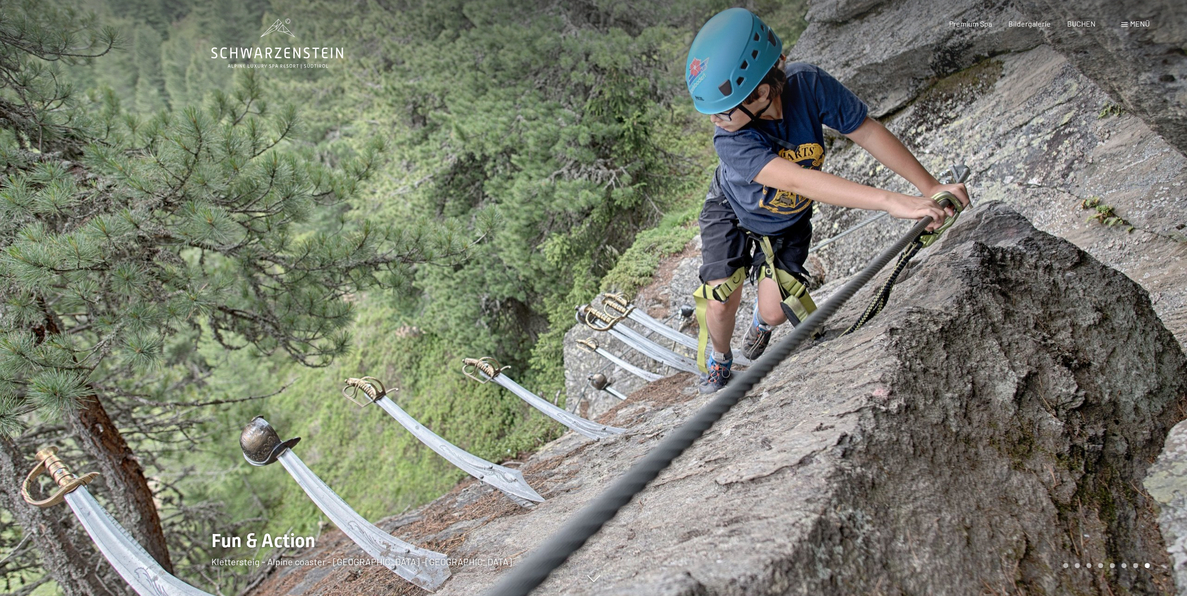
click at [296, 48] on icon at bounding box center [277, 44] width 132 height 50
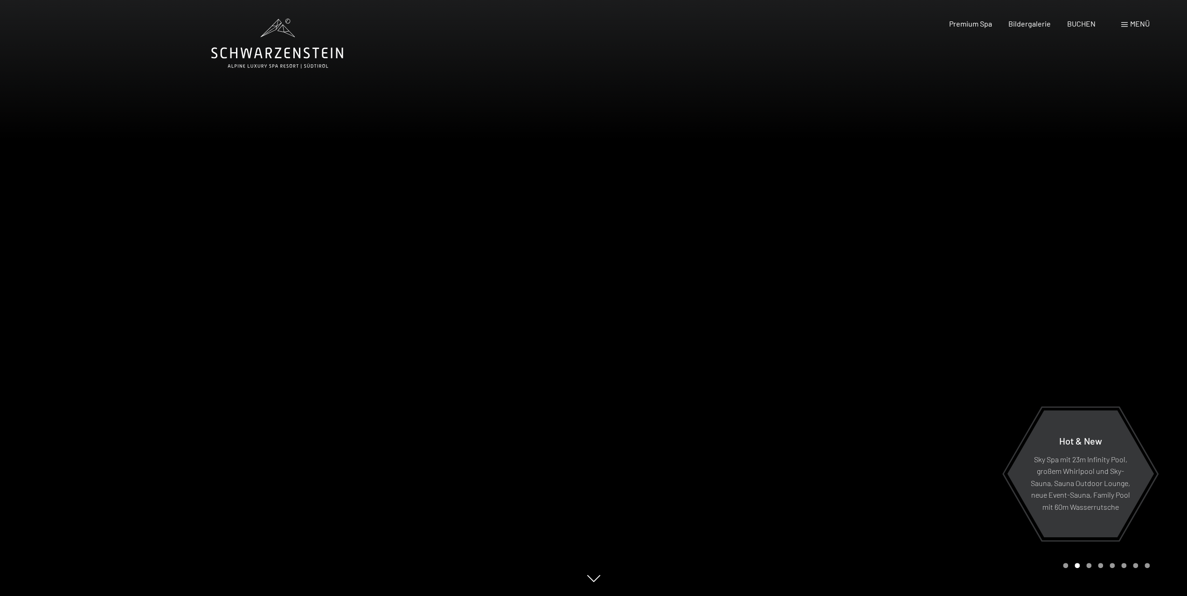
click at [1128, 27] on div "Menü" at bounding box center [1135, 24] width 28 height 10
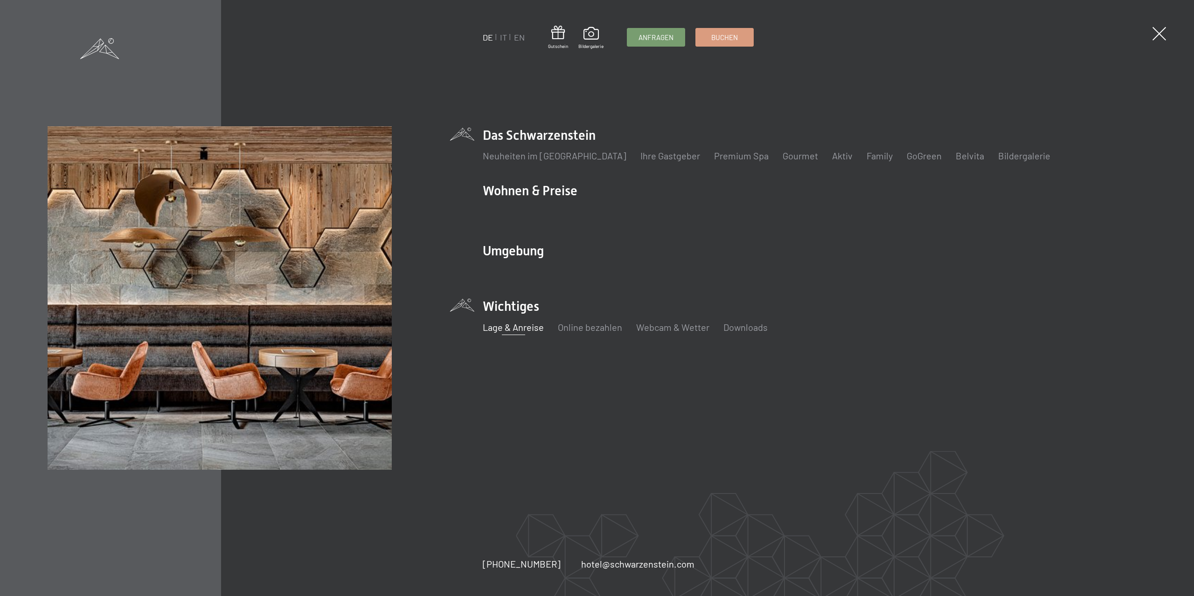
click at [523, 332] on link "Lage & Anreise" at bounding box center [513, 327] width 61 height 11
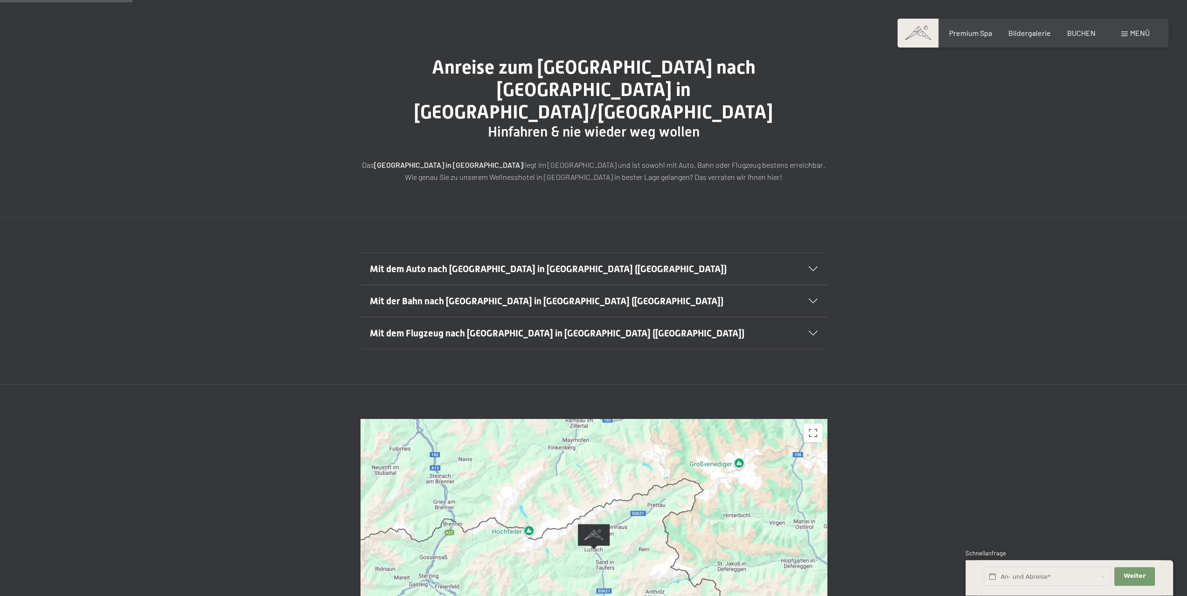
scroll to position [93, 0]
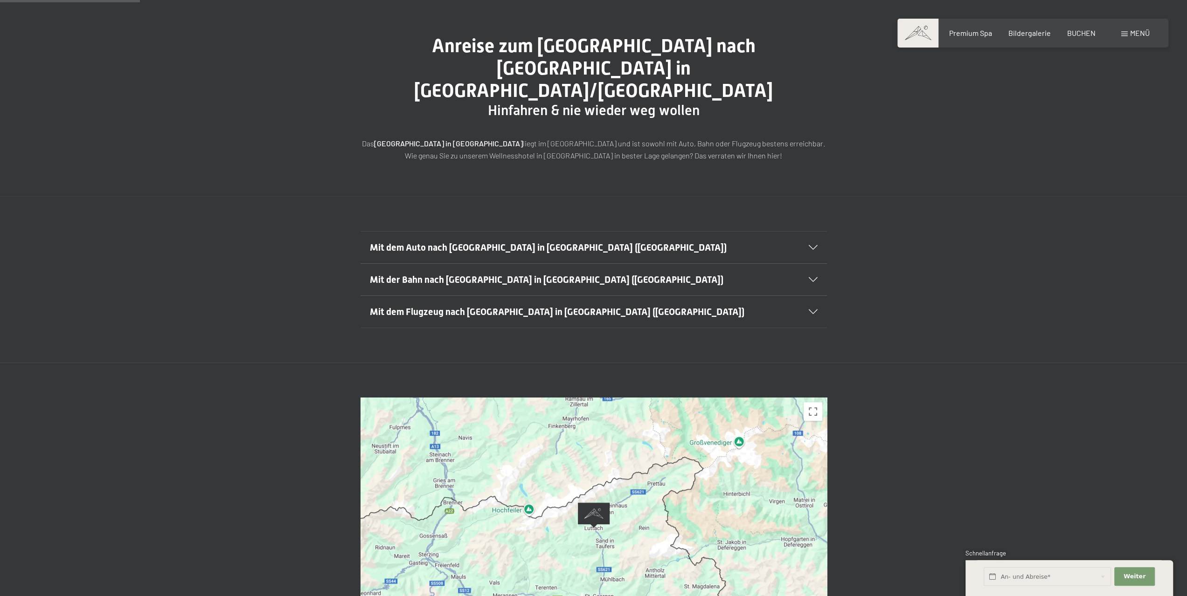
click at [472, 274] on span "Mit der Bahn nach [GEOGRAPHIC_DATA] in [GEOGRAPHIC_DATA] ([GEOGRAPHIC_DATA])" at bounding box center [546, 279] width 353 height 11
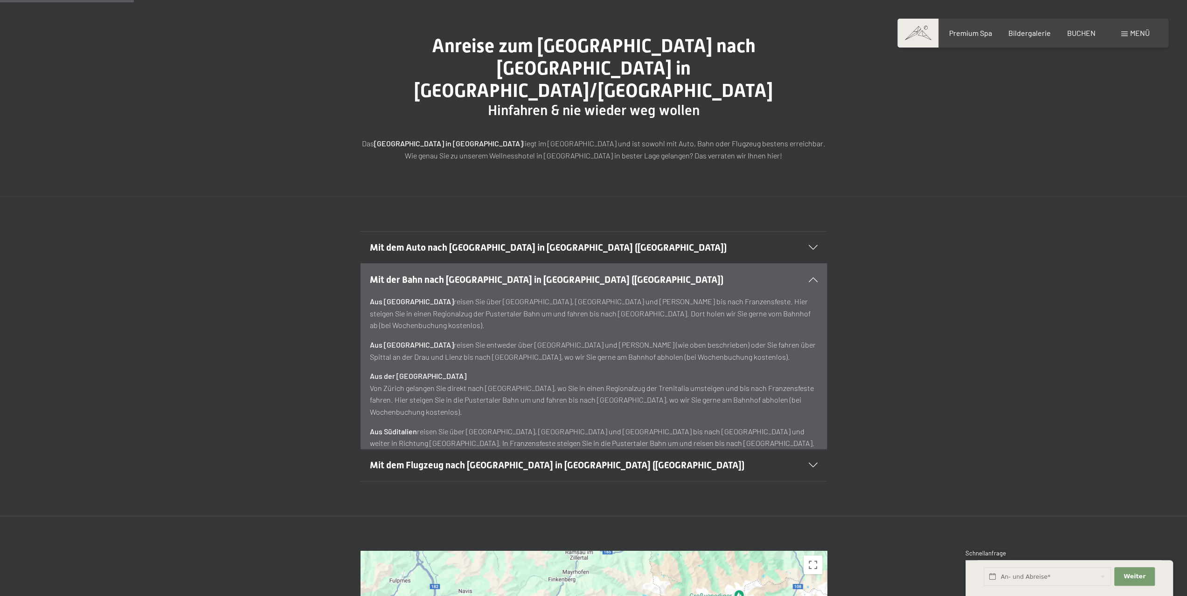
scroll to position [140, 0]
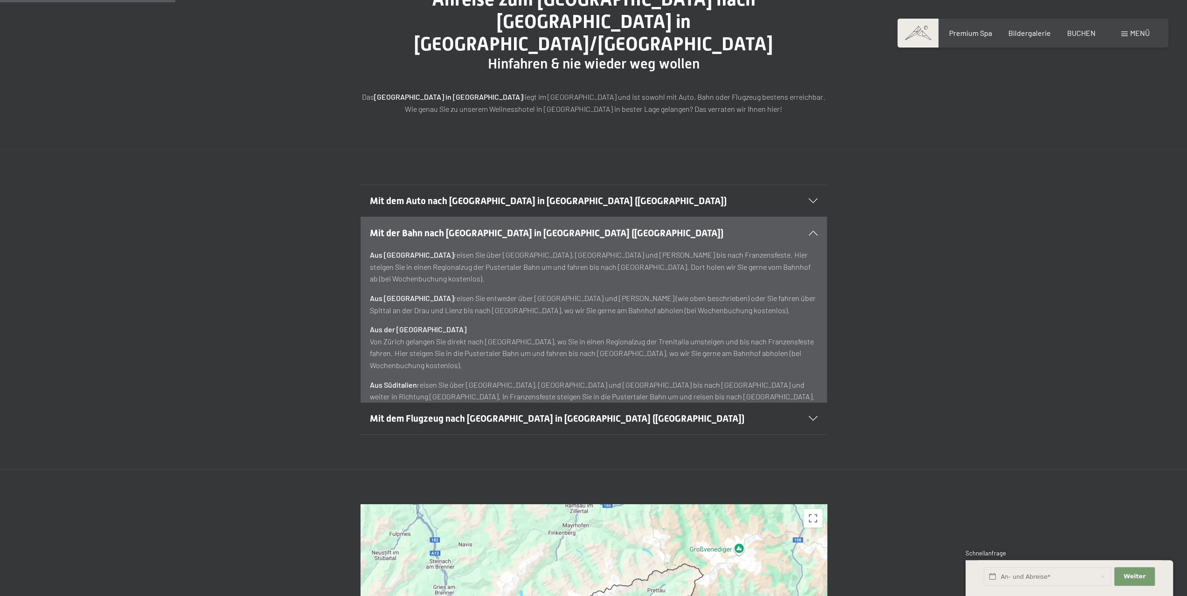
click at [995, 73] on div "Anreise zum [GEOGRAPHIC_DATA] nach [GEOGRAPHIC_DATA] in [GEOGRAPHIC_DATA]/[GEOG…" at bounding box center [593, 51] width 1187 height 196
click at [575, 292] on p "Aus [GEOGRAPHIC_DATA] reisen Sie entweder über [GEOGRAPHIC_DATA] und [PERSON_NA…" at bounding box center [594, 304] width 448 height 24
copy p "[PERSON_NAME]"
click at [954, 352] on div "Mit der Bahn nach [GEOGRAPHIC_DATA] in [GEOGRAPHIC_DATA] ([GEOGRAPHIC_DATA]) Au…" at bounding box center [593, 310] width 1187 height 186
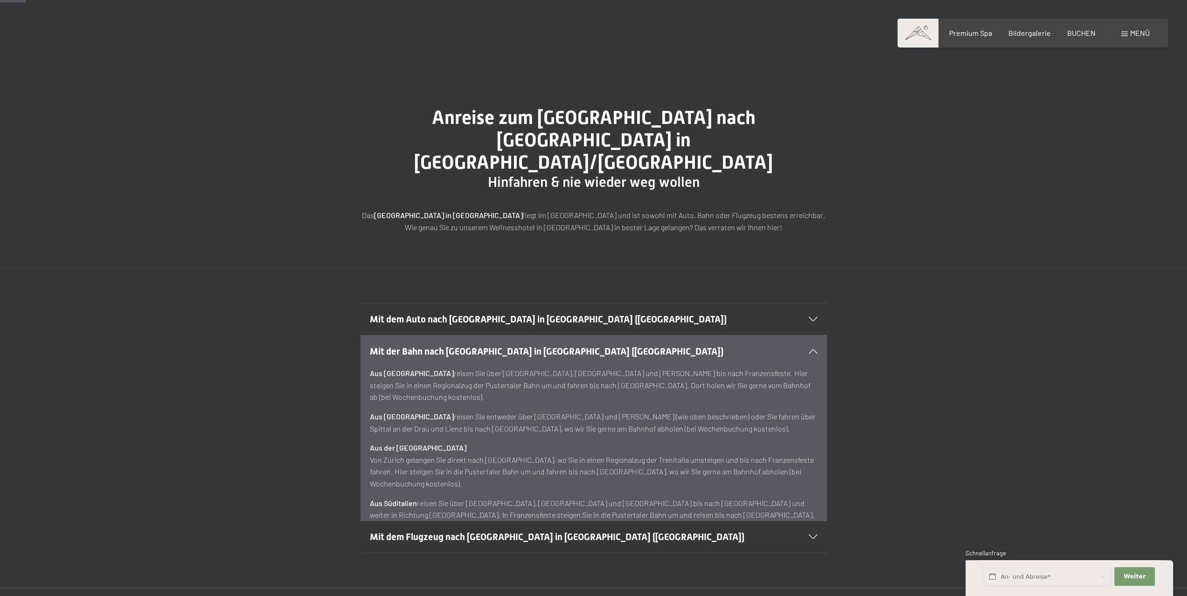
scroll to position [0, 0]
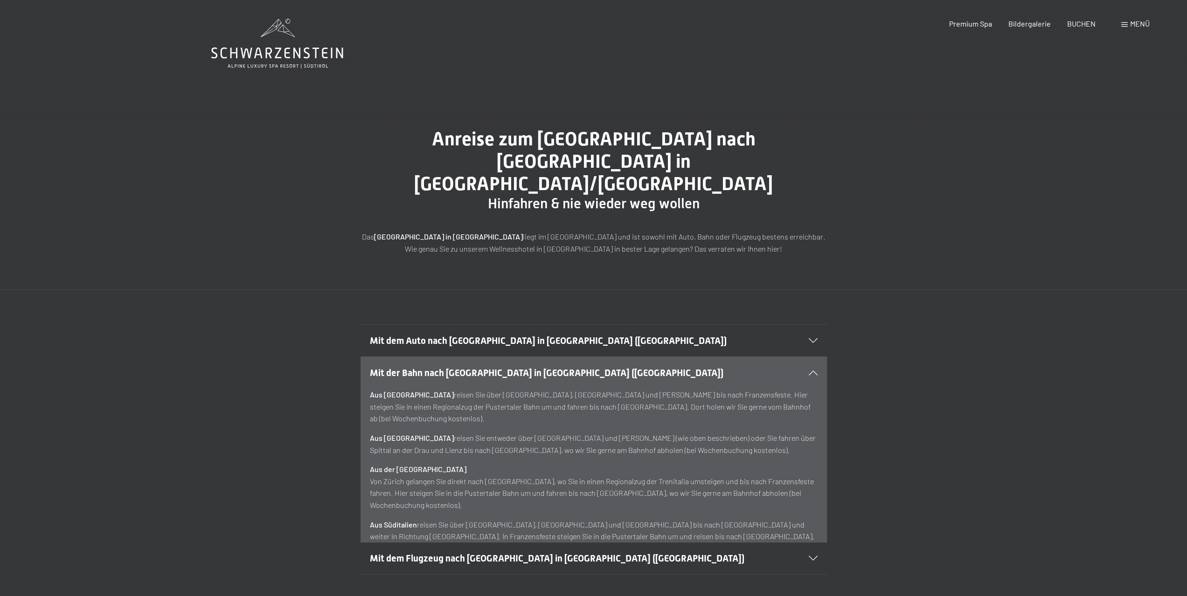
click at [274, 53] on icon at bounding box center [277, 44] width 132 height 50
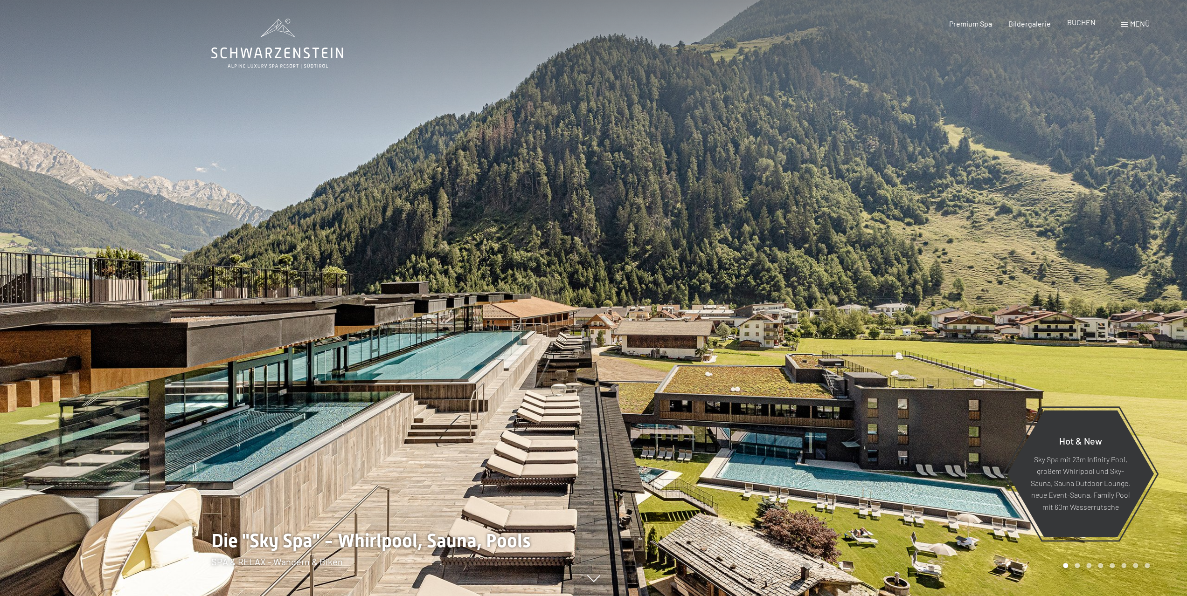
click at [1084, 22] on span "BUCHEN" at bounding box center [1081, 22] width 28 height 9
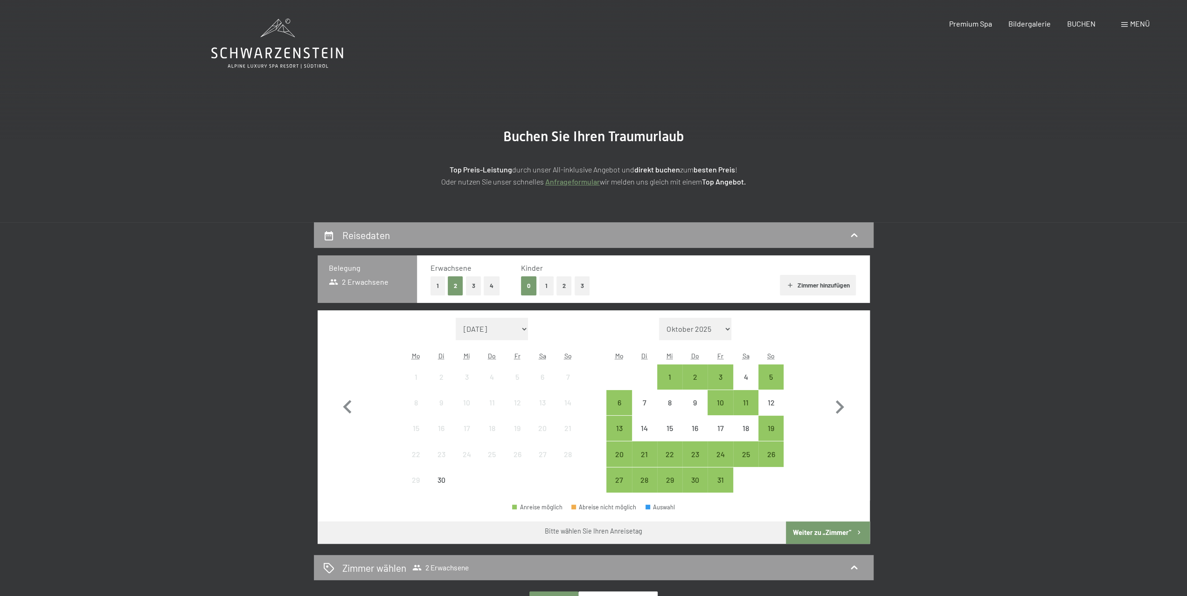
click at [579, 287] on button "3" at bounding box center [581, 285] width 15 height 19
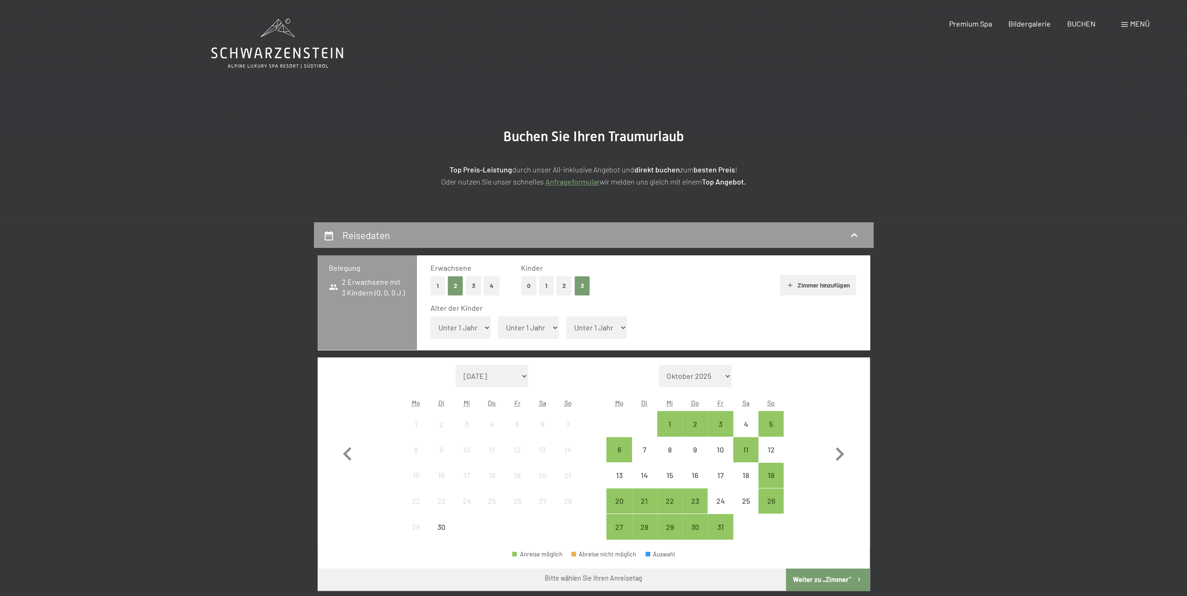
click at [477, 330] on select "Unter 1 Jahr 1 Jahr 2 Jahre 3 Jahre 4 Jahre 5 Jahre 6 Jahre 7 Jahre 8 Jahre 9 J…" at bounding box center [460, 328] width 61 height 22
select select "3"
click at [430, 317] on select "Unter 1 Jahr 1 Jahr 2 Jahre 3 Jahre 4 Jahre 5 Jahre 6 Jahre 7 Jahre 8 Jahre 9 J…" at bounding box center [460, 328] width 61 height 22
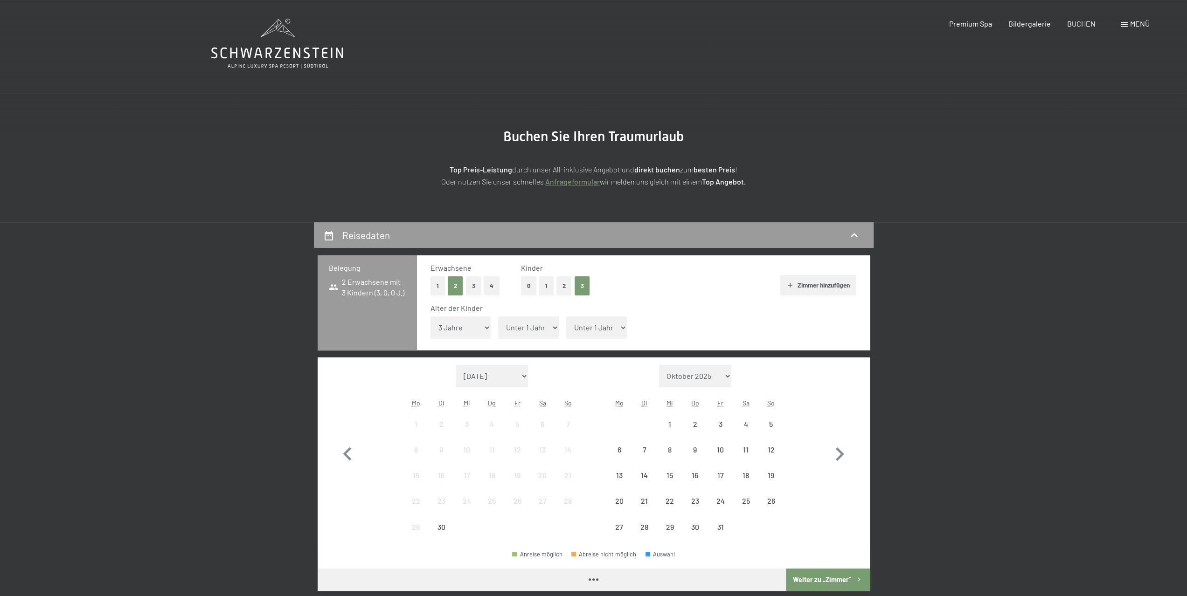
click at [531, 334] on select "Unter 1 Jahr 1 Jahr 2 Jahre 3 Jahre 4 Jahre 5 Jahre 6 Jahre 7 Jahre 8 Jahre 9 J…" at bounding box center [528, 328] width 61 height 22
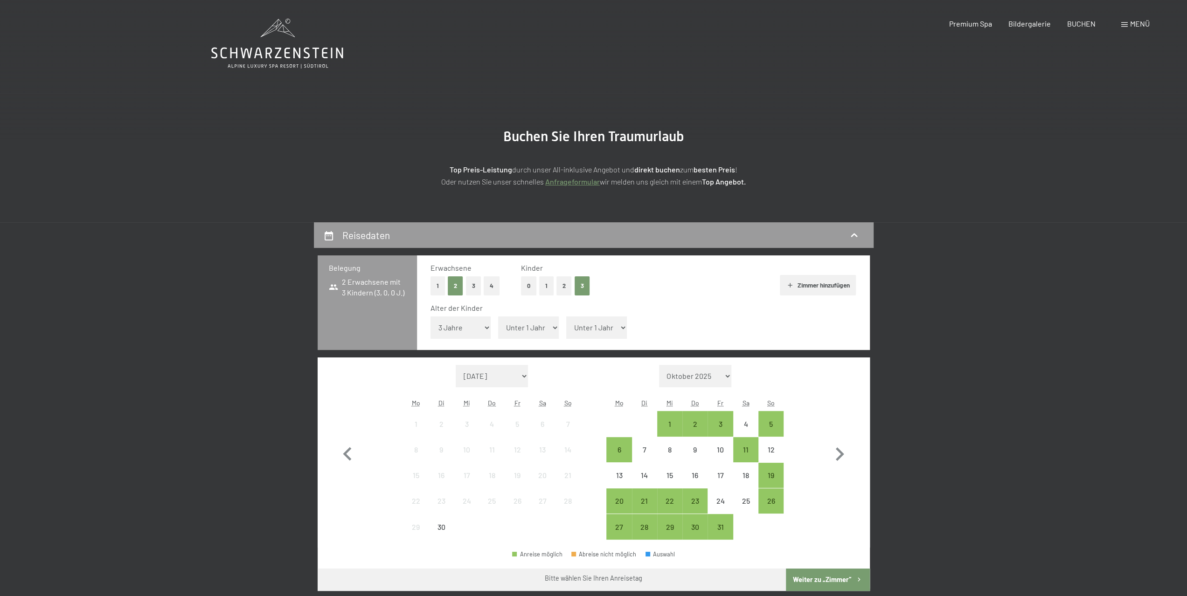
select select "7"
click at [498, 317] on select "Unter 1 Jahr 1 Jahr 2 Jahre 3 Jahre 4 Jahre 5 Jahre 6 Jahre 7 Jahre 8 Jahre 9 J…" at bounding box center [528, 328] width 61 height 22
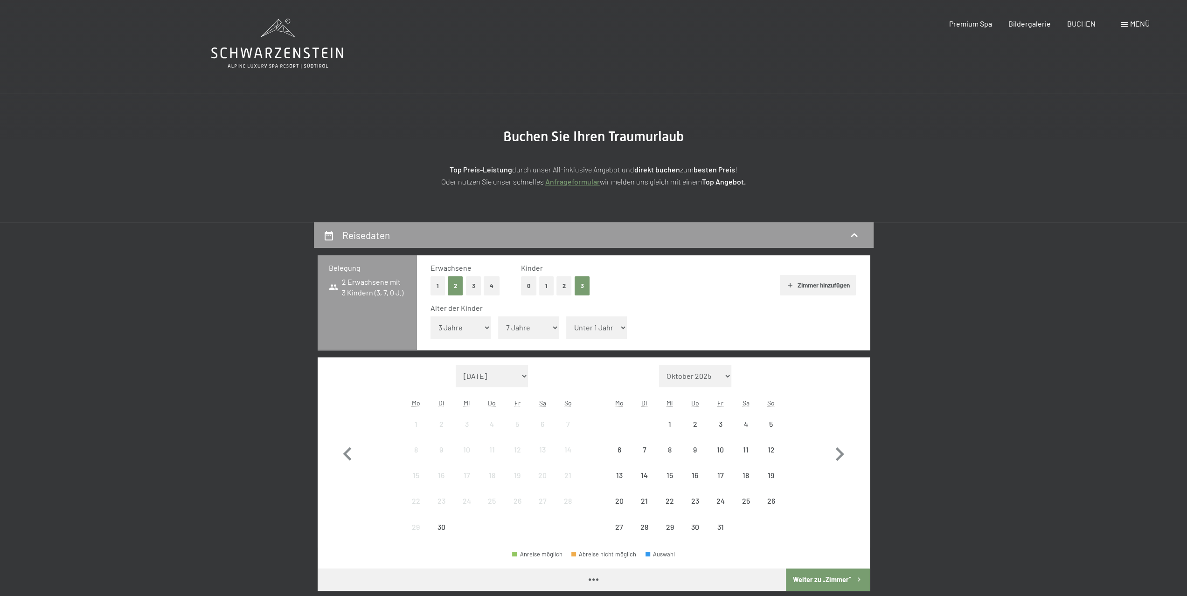
click at [607, 327] on select "Unter 1 Jahr 1 Jahr 2 Jahre 3 Jahre 4 Jahre 5 Jahre 6 Jahre 7 Jahre 8 Jahre 9 J…" at bounding box center [596, 328] width 61 height 22
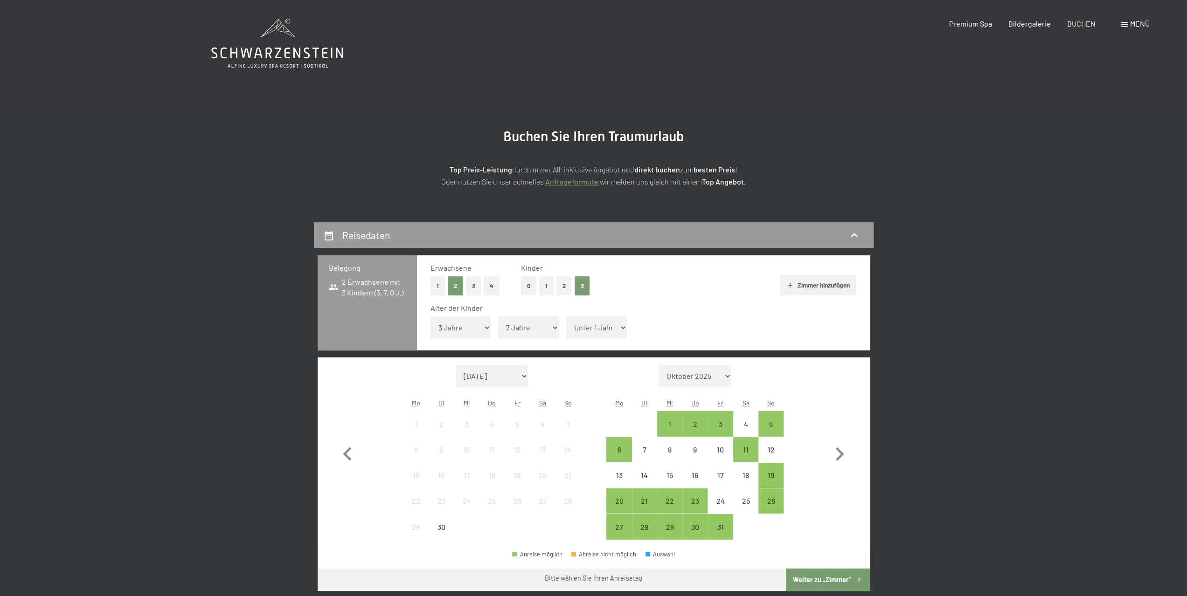
select select "11"
click at [566, 317] on select "Unter 1 Jahr 1 Jahr 2 Jahre 3 Jahre 4 Jahre 5 Jahre 6 Jahre 7 Jahre 8 Jahre 9 J…" at bounding box center [596, 328] width 61 height 22
click at [619, 530] on div "27" at bounding box center [618, 535] width 23 height 23
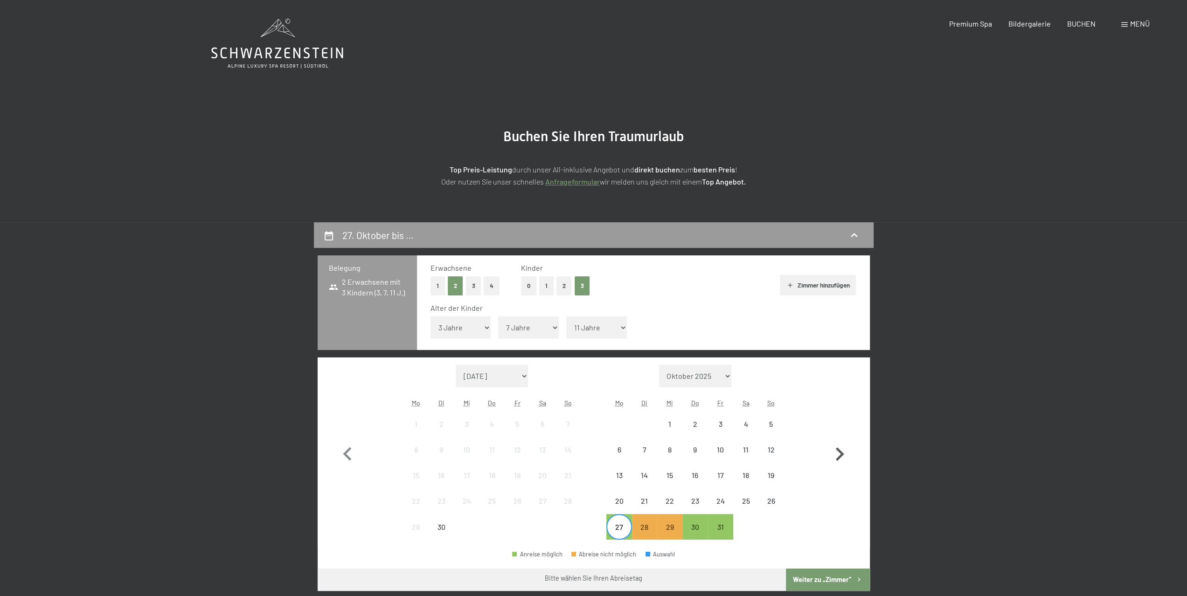
click at [839, 456] on icon "button" at bounding box center [840, 455] width 8 height 14
select select "[DATE]"
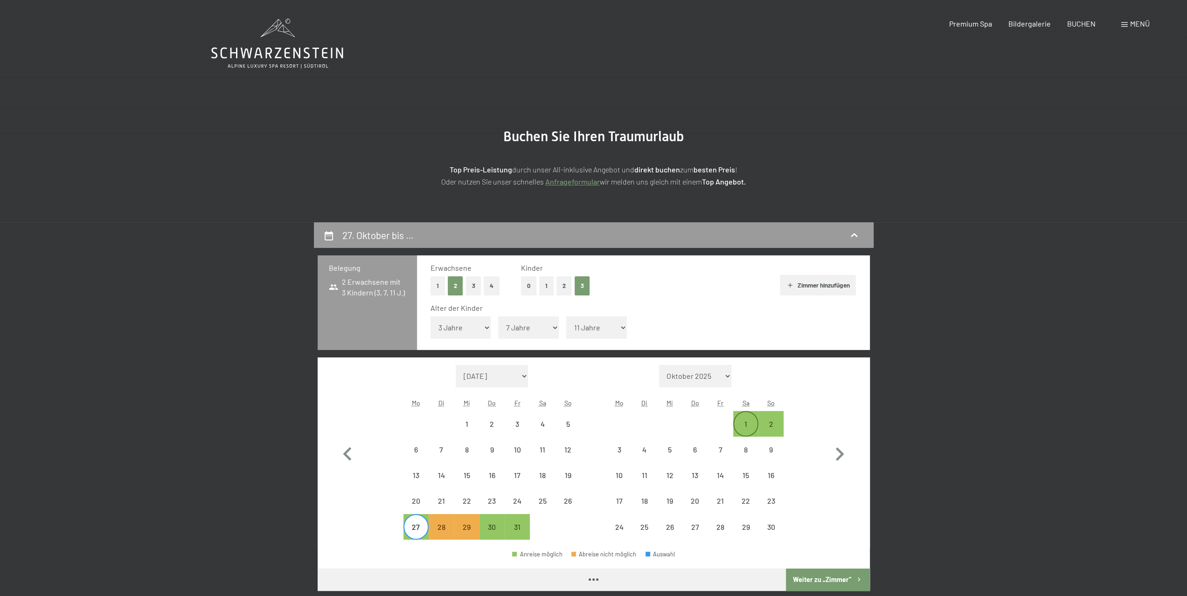
click at [745, 426] on div "1" at bounding box center [745, 432] width 23 height 23
select select "[DATE]"
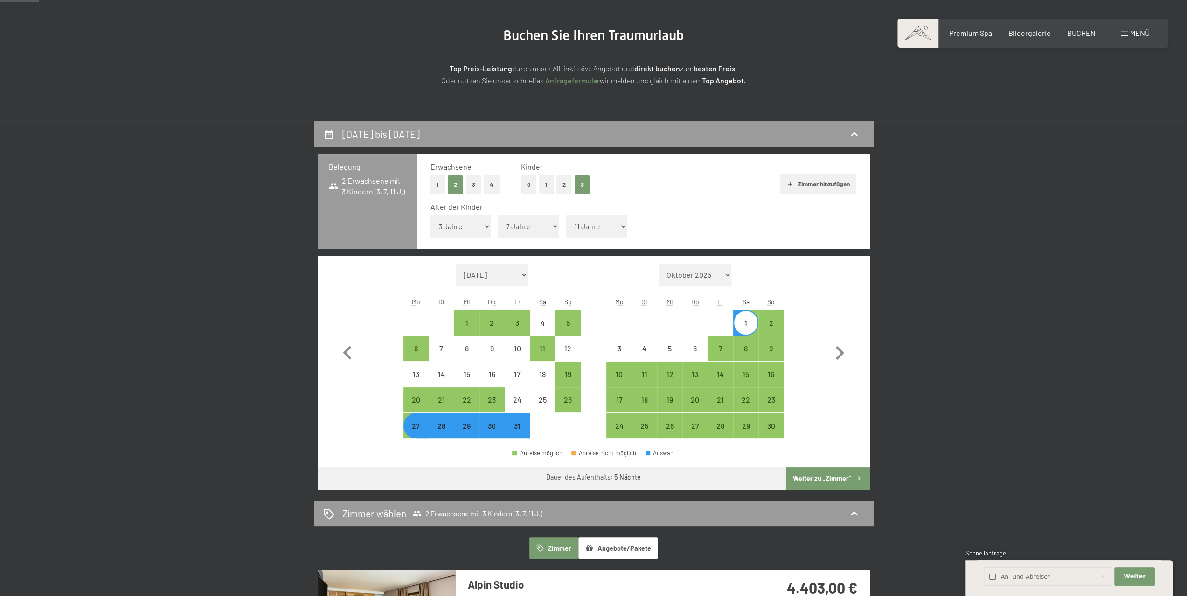
scroll to position [140, 0]
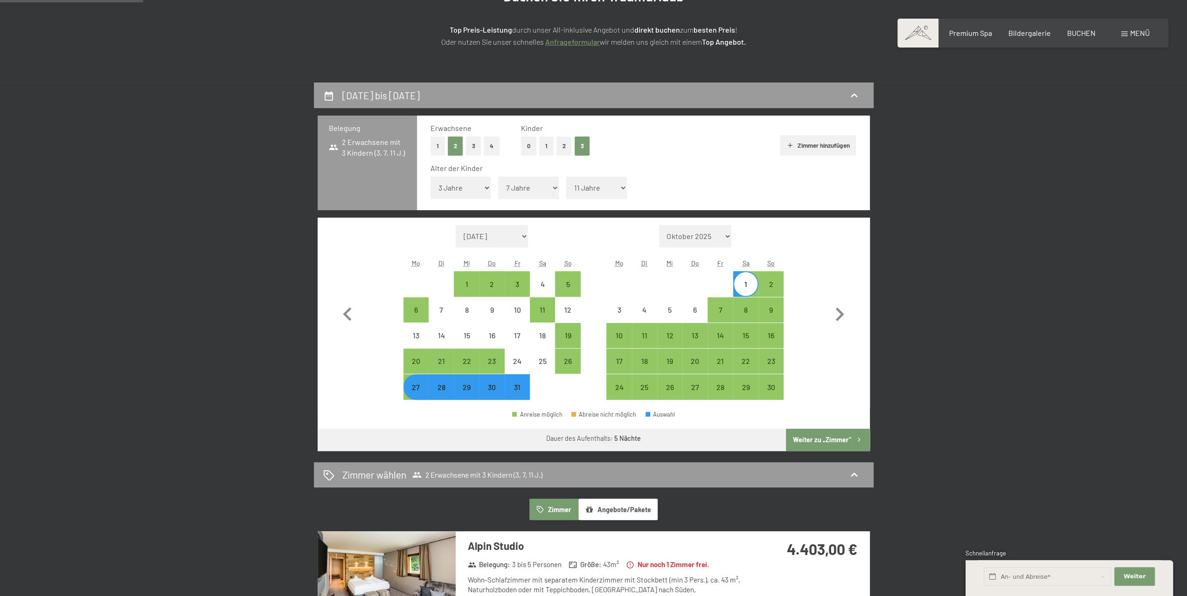
click at [828, 437] on button "Weiter zu „Zimmer“" at bounding box center [827, 440] width 83 height 22
select select "[DATE]"
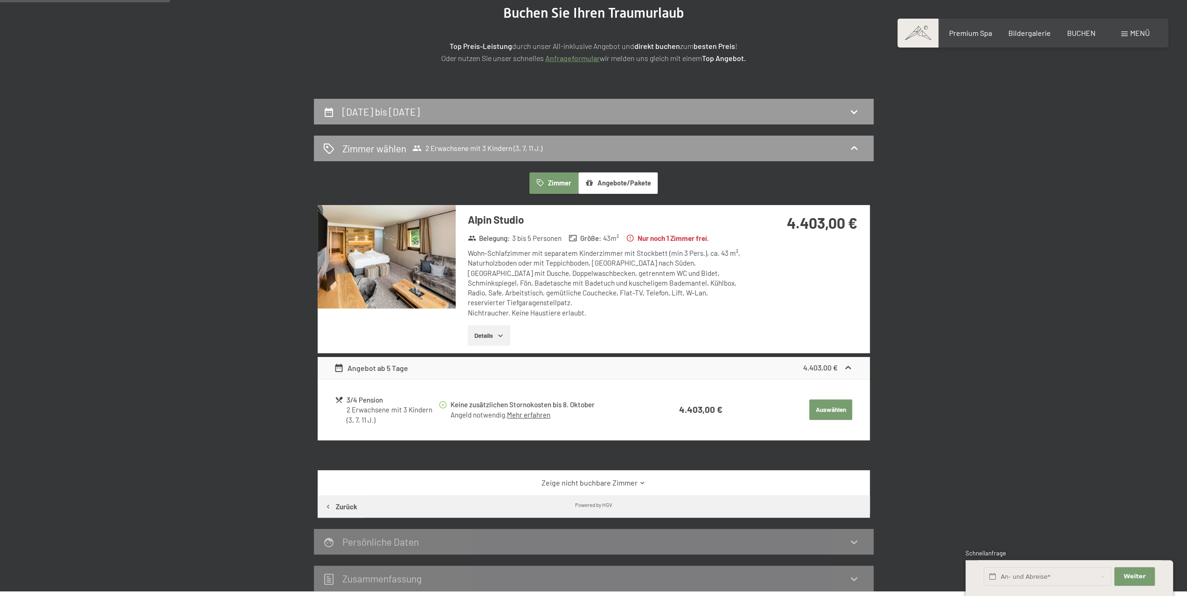
scroll to position [176, 0]
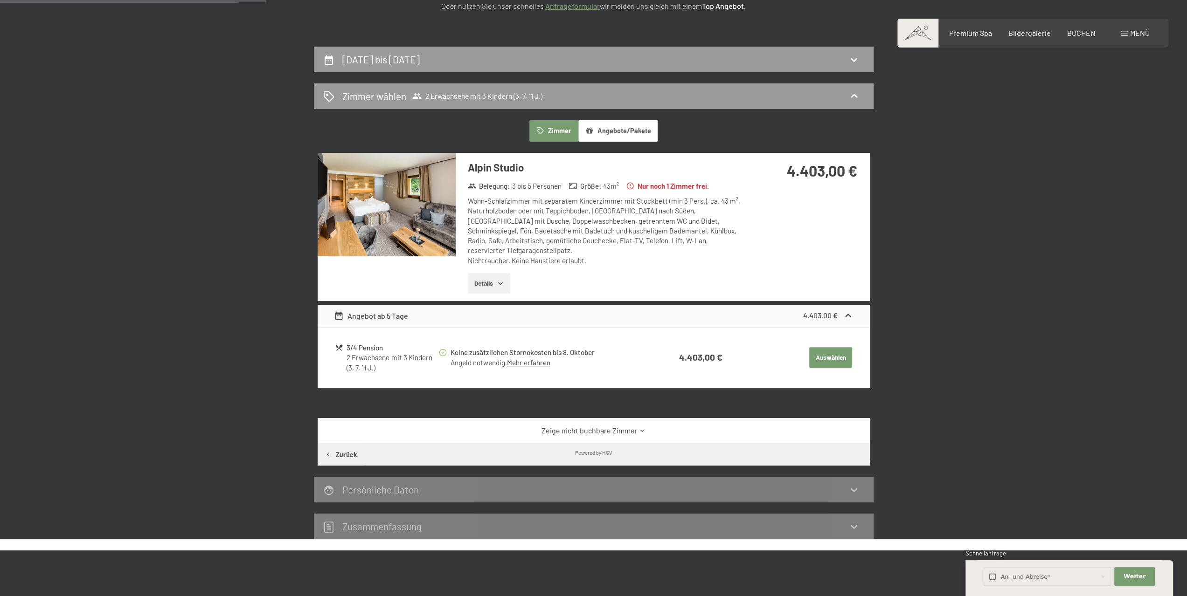
click at [382, 233] on img at bounding box center [387, 205] width 138 height 104
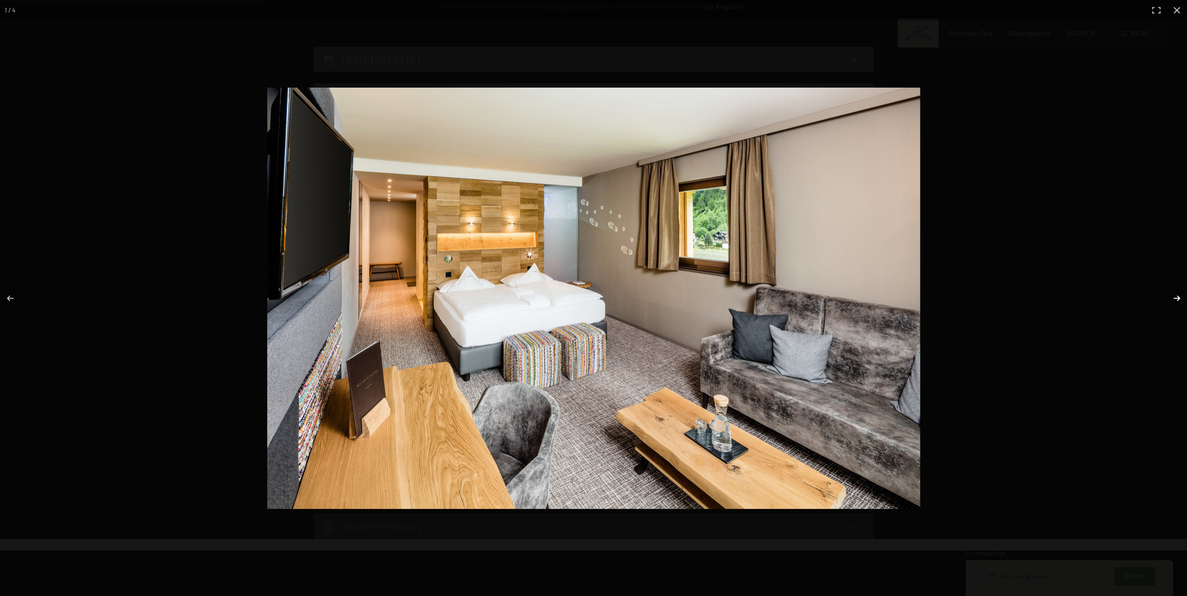
click at [1173, 295] on button "button" at bounding box center [1170, 298] width 33 height 47
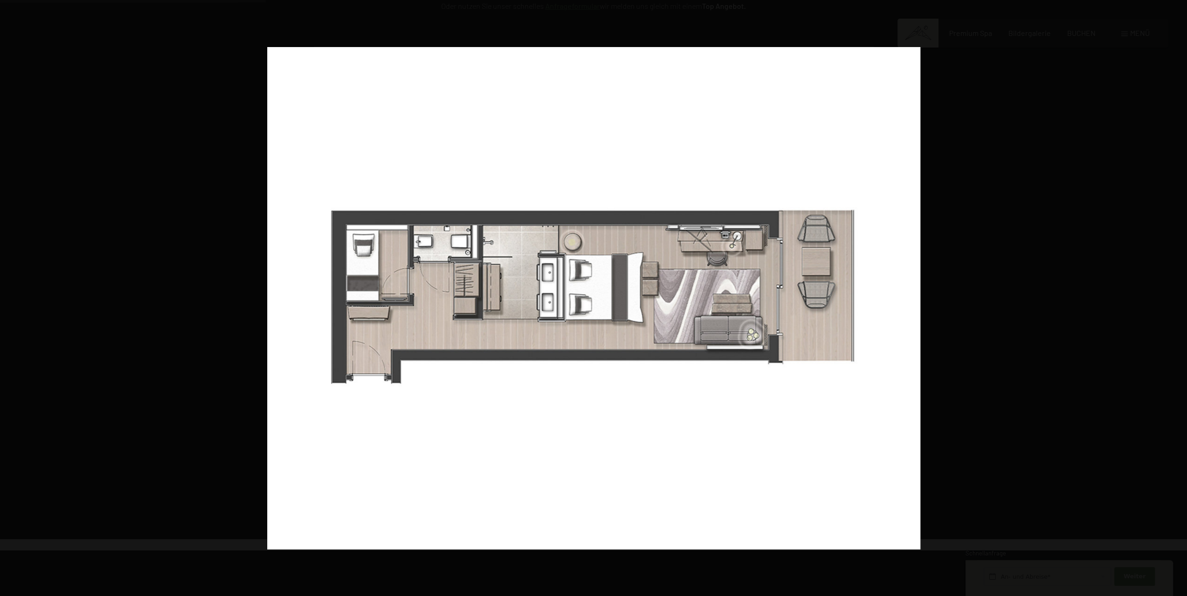
click at [1173, 295] on button "button" at bounding box center [1170, 298] width 33 height 47
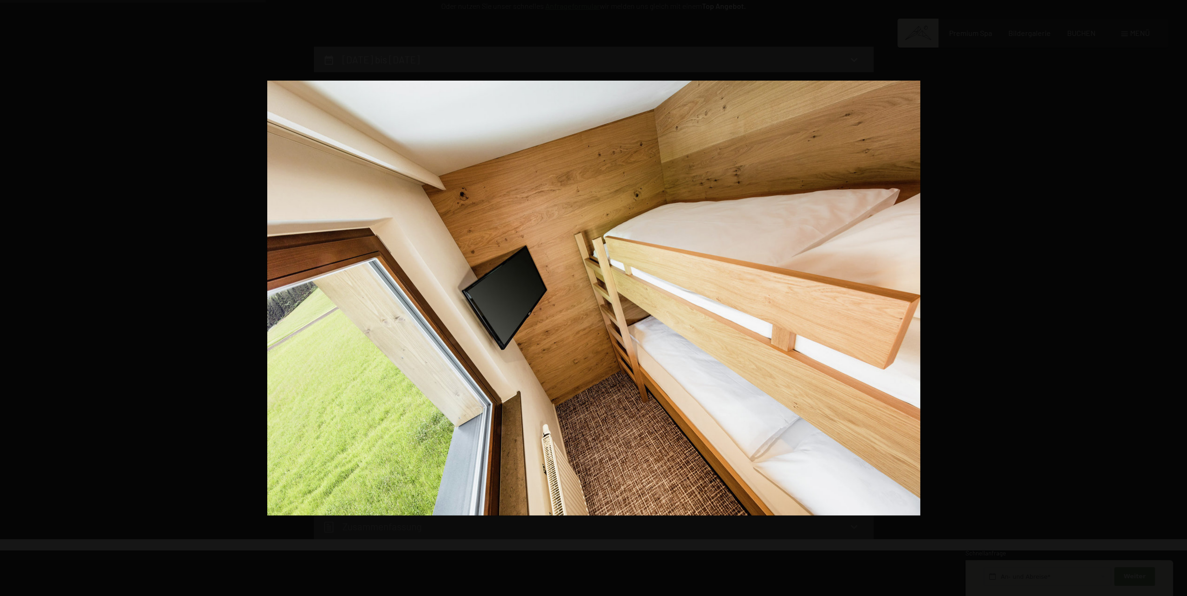
click at [1173, 295] on button "button" at bounding box center [1170, 298] width 33 height 47
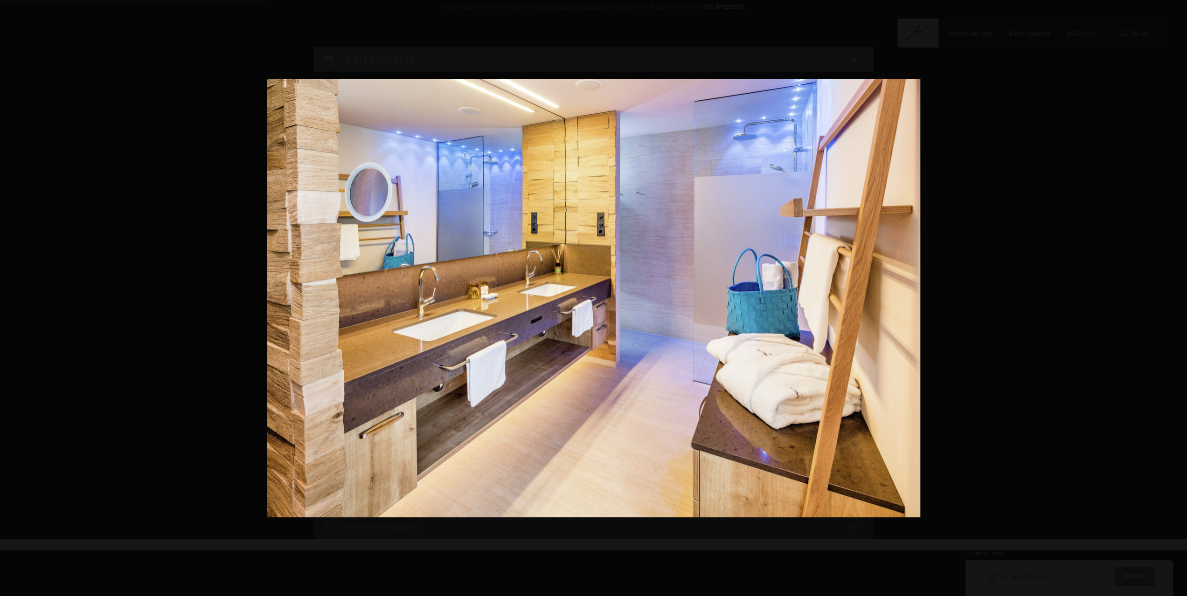
click at [1173, 295] on button "button" at bounding box center [1170, 298] width 33 height 47
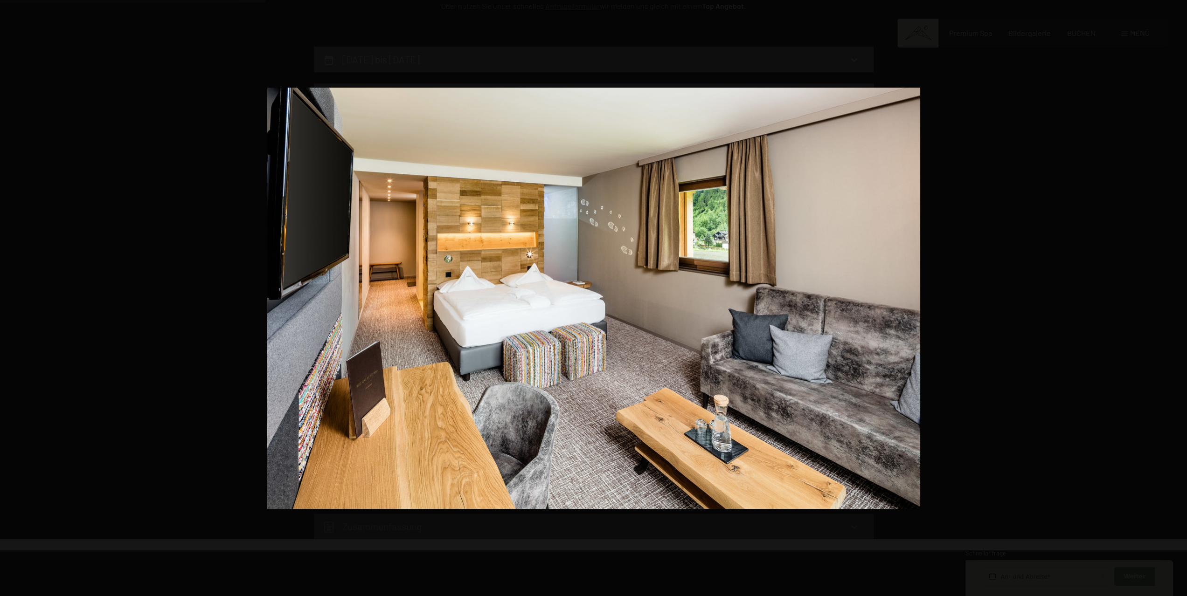
click at [1080, 293] on div at bounding box center [717, 314] width 901 height 453
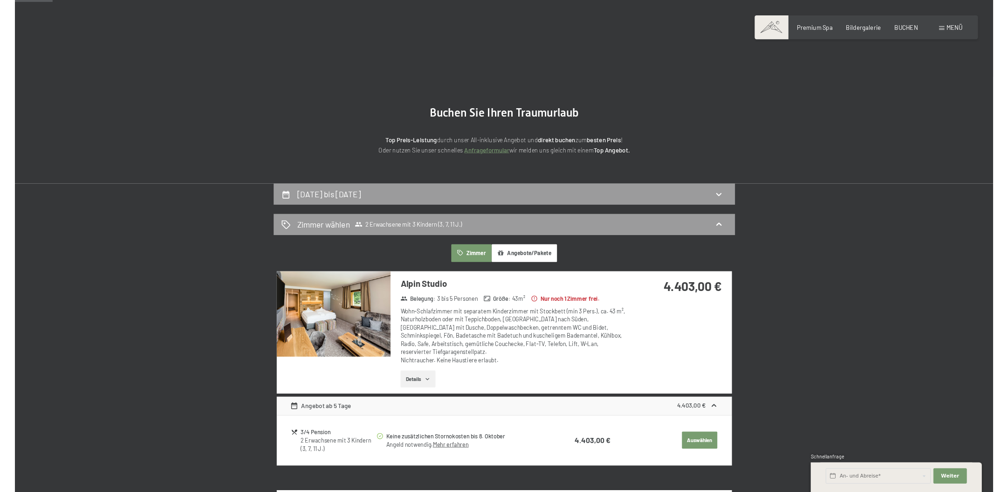
scroll to position [0, 0]
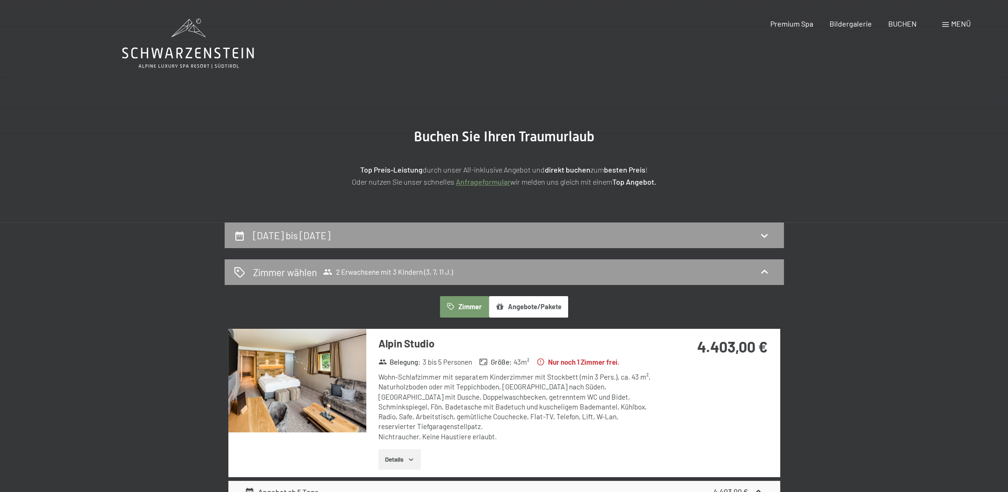
click at [870, 81] on main "Buchen Sie Ihren Traumurlaub Top Preis-Leistung durch unser All-inklusive Angeb…" at bounding box center [504, 363] width 1008 height 726
